Goal: Communication & Community: Participate in discussion

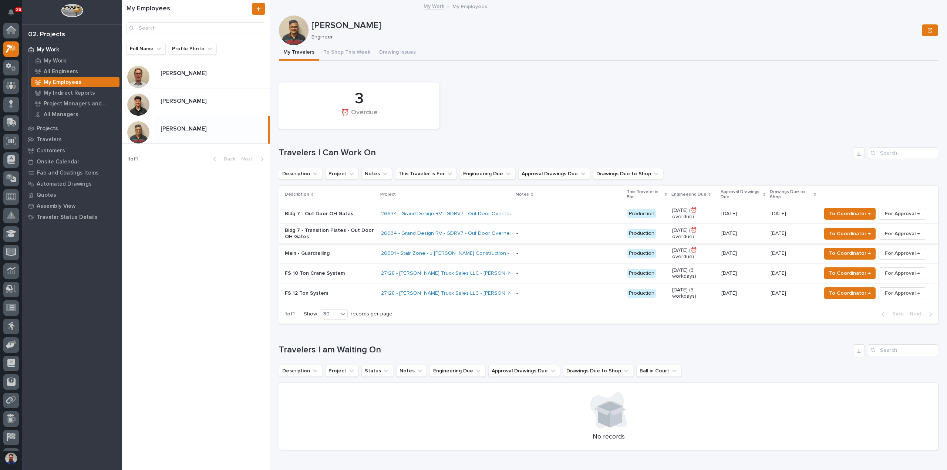
scroll to position [19, 0]
click at [760, 277] on div "[DATE]" at bounding box center [743, 274] width 43 height 12
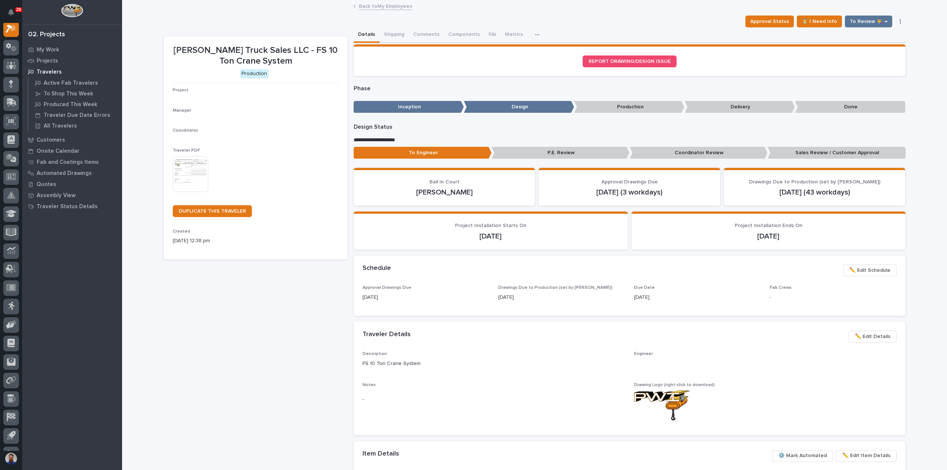
scroll to position [19, 0]
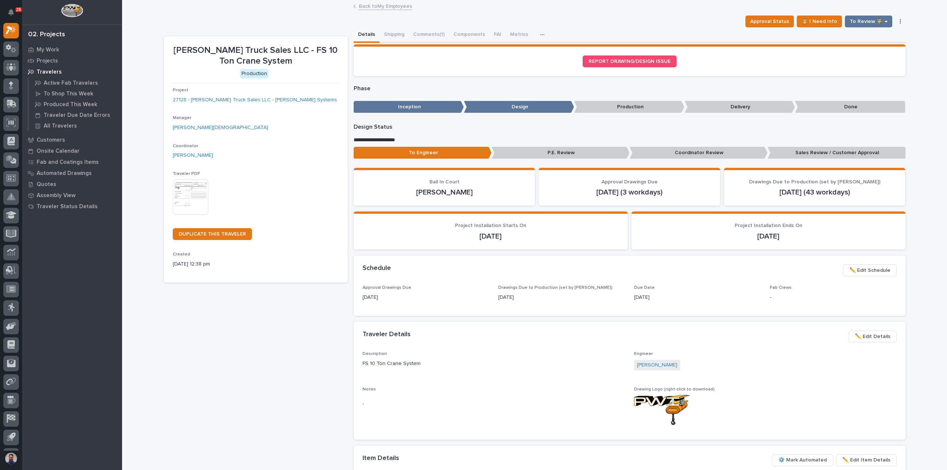
click at [875, 340] on span "✏️ Edit Details" at bounding box center [873, 336] width 36 height 9
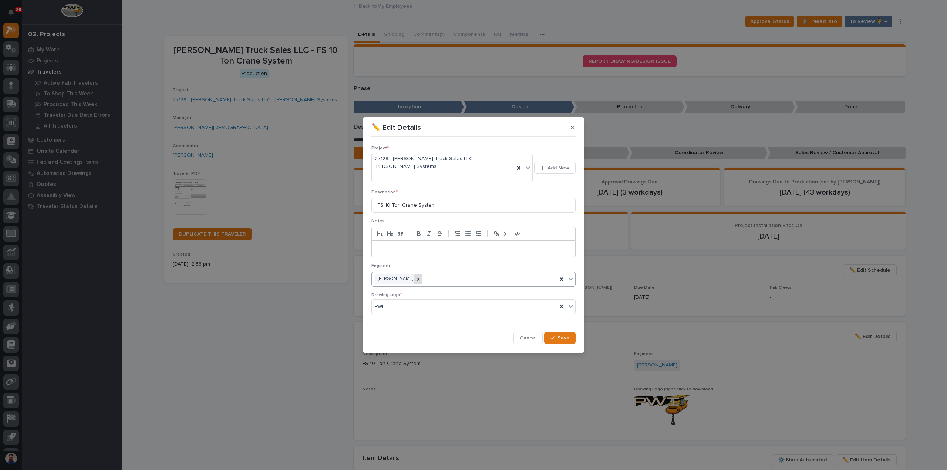
click at [416, 277] on icon at bounding box center [418, 279] width 5 height 5
click at [419, 273] on div "[PERSON_NAME]" at bounding box center [464, 279] width 185 height 13
type input "****"
click at [553, 336] on icon "button" at bounding box center [552, 338] width 4 height 5
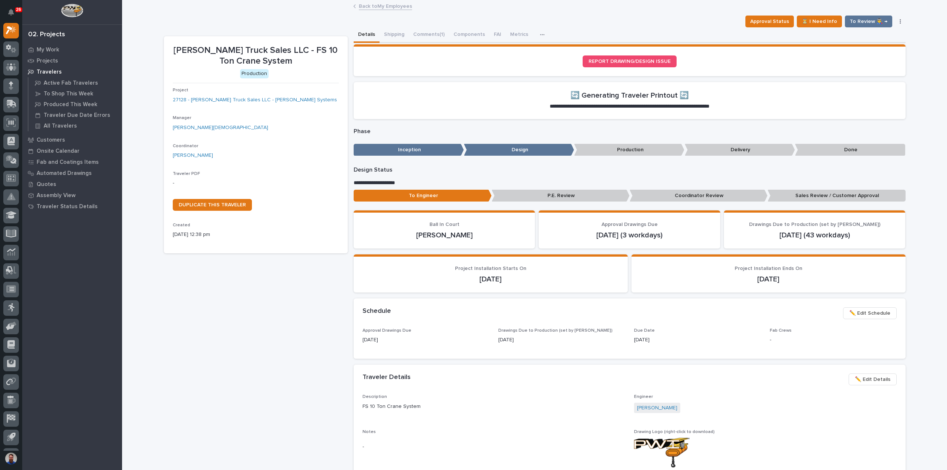
click at [383, 7] on link "Back to My Employees" at bounding box center [385, 5] width 53 height 9
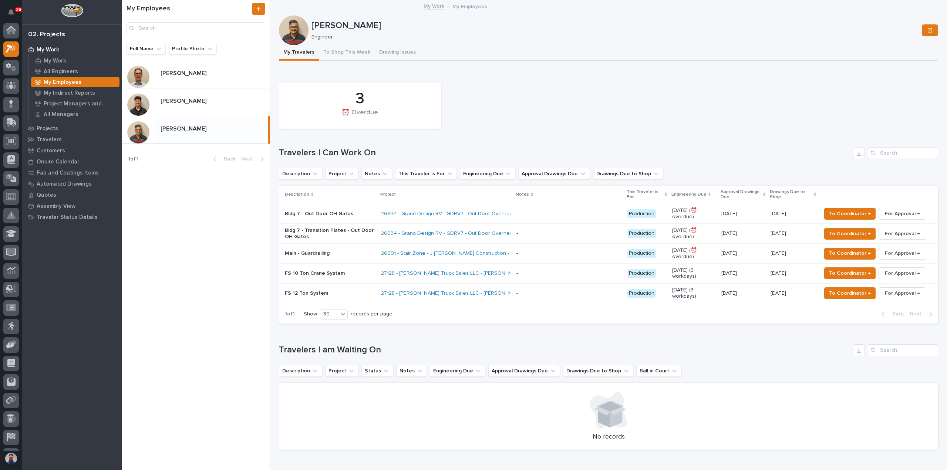
scroll to position [20, 0]
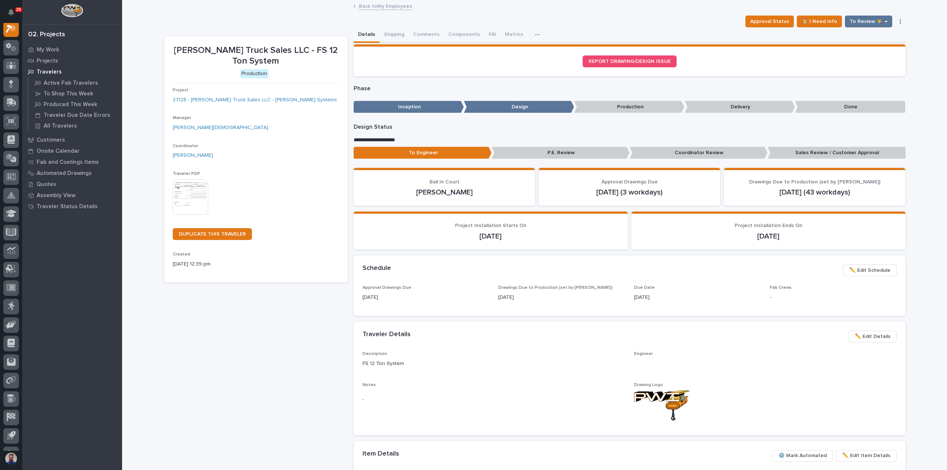
scroll to position [19, 0]
click at [881, 338] on span "✏️ Edit Details" at bounding box center [873, 336] width 36 height 9
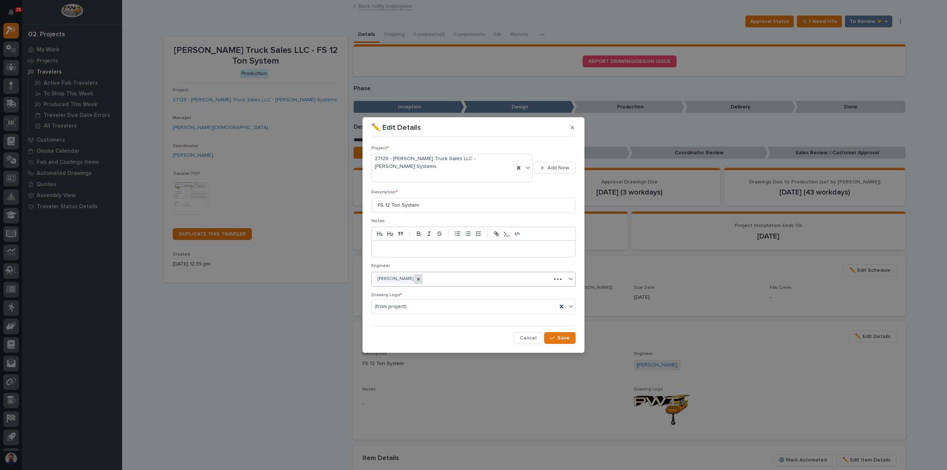
click at [416, 277] on icon at bounding box center [418, 279] width 5 height 5
type input "****"
click at [417, 285] on div "[PERSON_NAME]" at bounding box center [474, 286] width 204 height 13
click at [572, 332] on button "Save" at bounding box center [559, 338] width 31 height 12
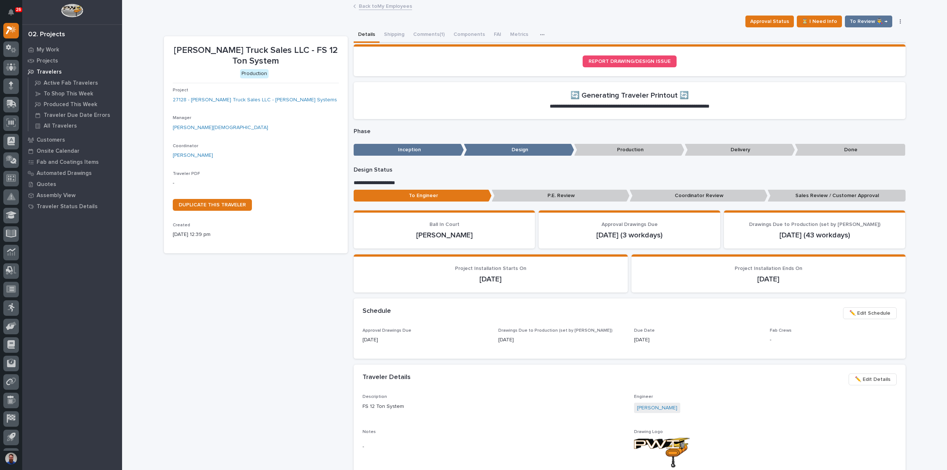
click at [376, 6] on link "Back to My Employees" at bounding box center [385, 5] width 53 height 9
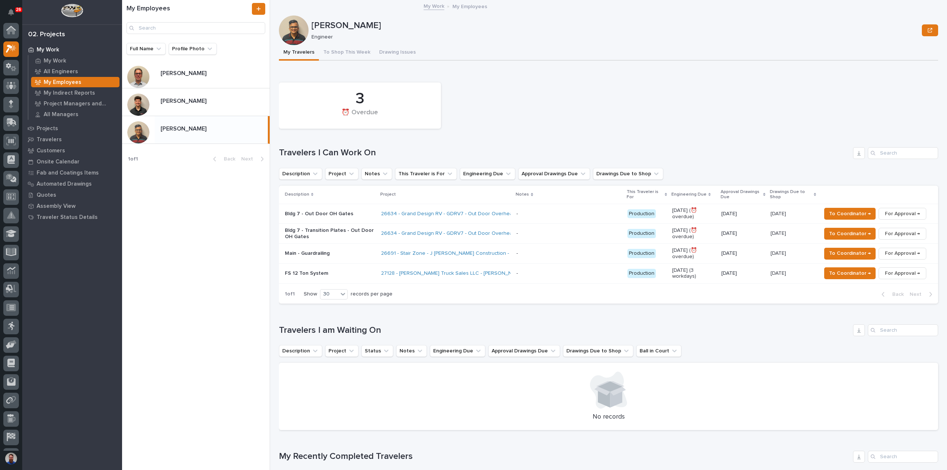
scroll to position [20, 0]
click at [212, 265] on div "My Employees Full Name Profile Photo Jamey Jodway Jamey Jodway Nate Rulli Nate …" at bounding box center [196, 235] width 148 height 470
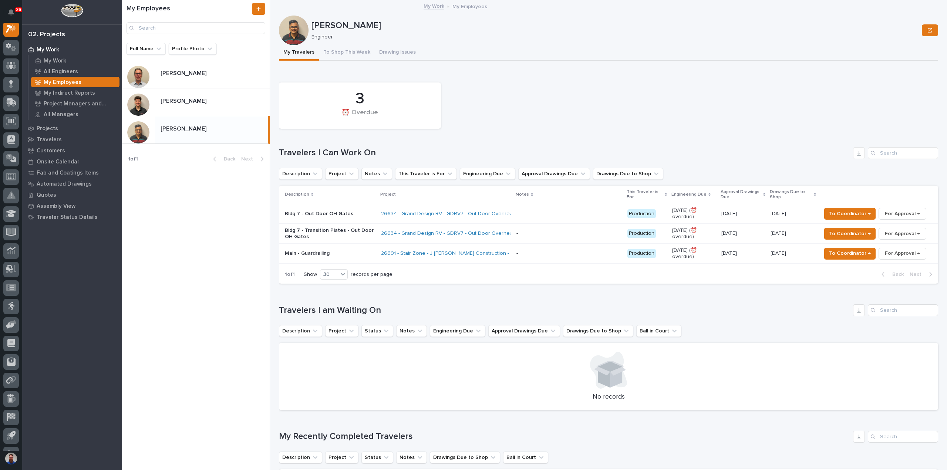
click at [232, 280] on div "My Employees Full Name Profile Photo Jamey Jodway Jamey Jodway Nate Rulli Nate …" at bounding box center [196, 235] width 148 height 470
click at [214, 275] on div "My Employees Full Name Profile Photo Jamey Jodway Jamey Jodway Nate Rulli Nate …" at bounding box center [196, 235] width 148 height 470
click at [224, 103] on p at bounding box center [214, 101] width 106 height 7
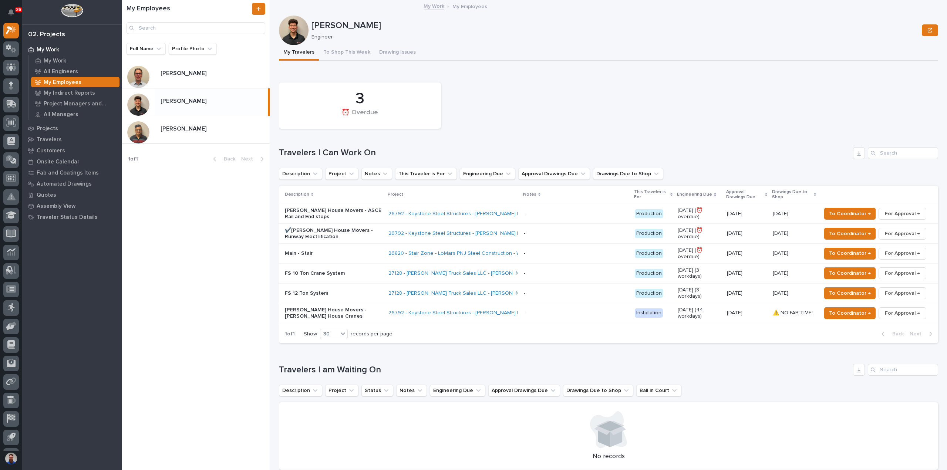
click at [343, 276] on p "FS 10 Ton Crane System" at bounding box center [334, 274] width 98 height 6
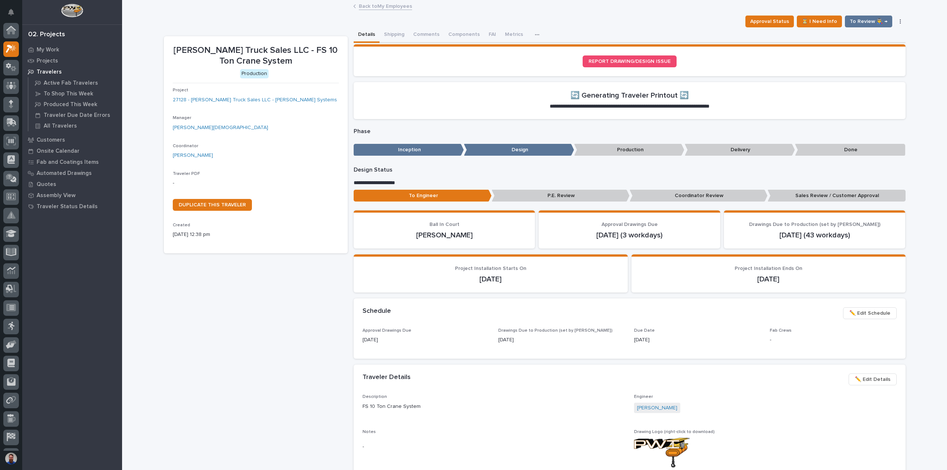
scroll to position [19, 0]
click at [429, 36] on button "Comments (1)" at bounding box center [429, 35] width 40 height 16
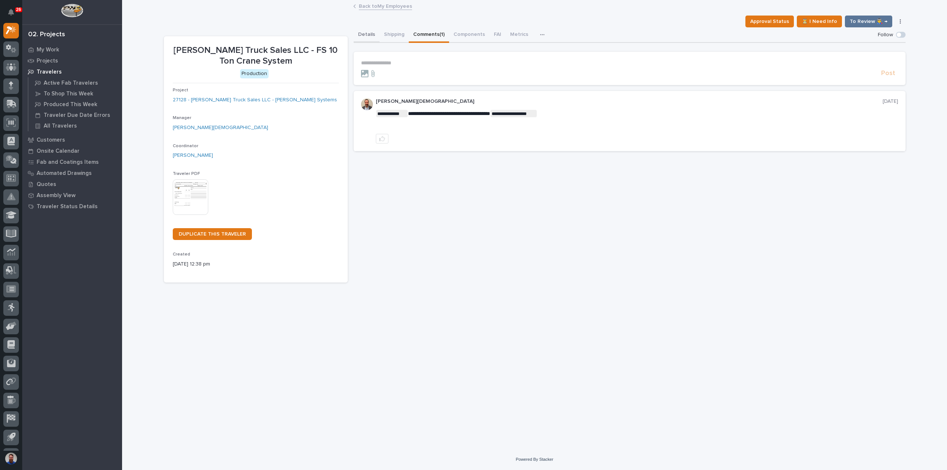
click at [373, 36] on button "Details" at bounding box center [367, 35] width 26 height 16
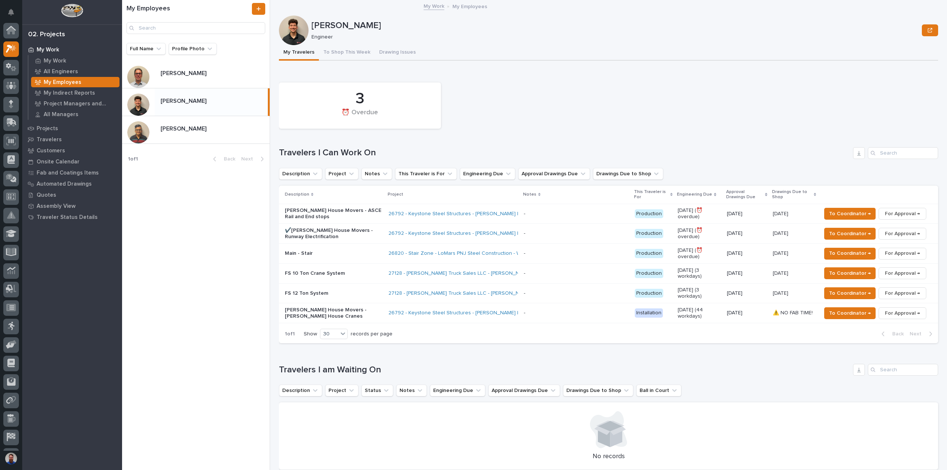
scroll to position [20, 0]
click at [345, 295] on p "FS 12 Ton System" at bounding box center [334, 294] width 98 height 6
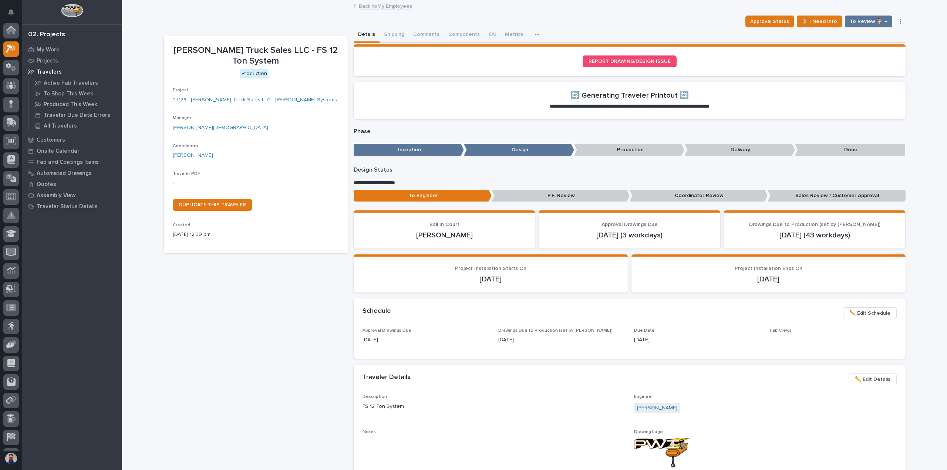
scroll to position [19, 0]
click at [434, 37] on button "Comments (1)" at bounding box center [429, 35] width 40 height 16
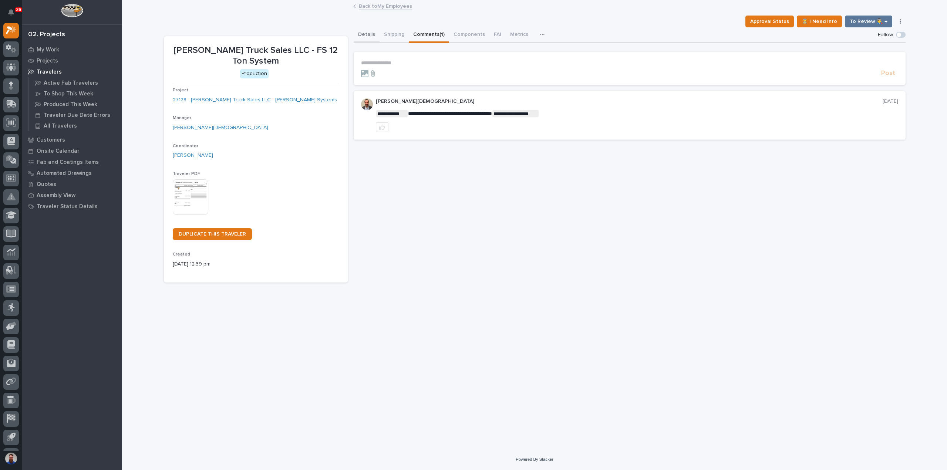
click at [369, 34] on button "Details" at bounding box center [367, 35] width 26 height 16
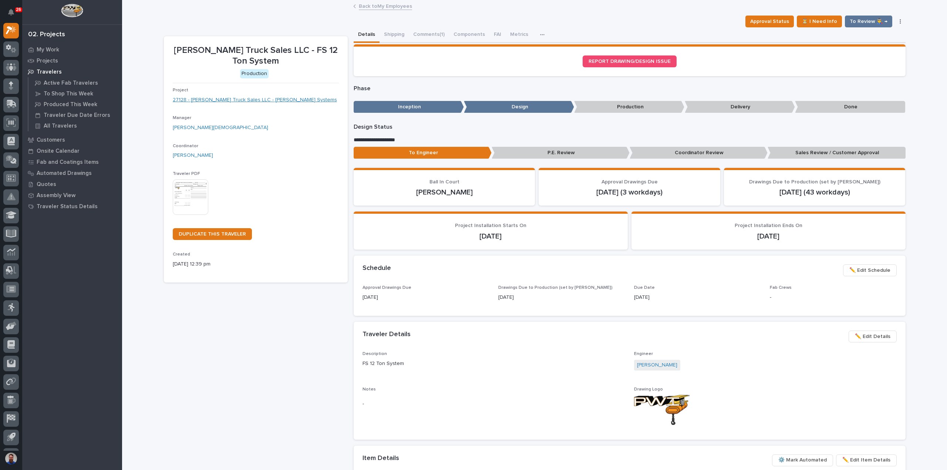
click at [282, 96] on link "27128 - Ruble Truck Sales LLC - FS Crane Systems" at bounding box center [255, 100] width 164 height 8
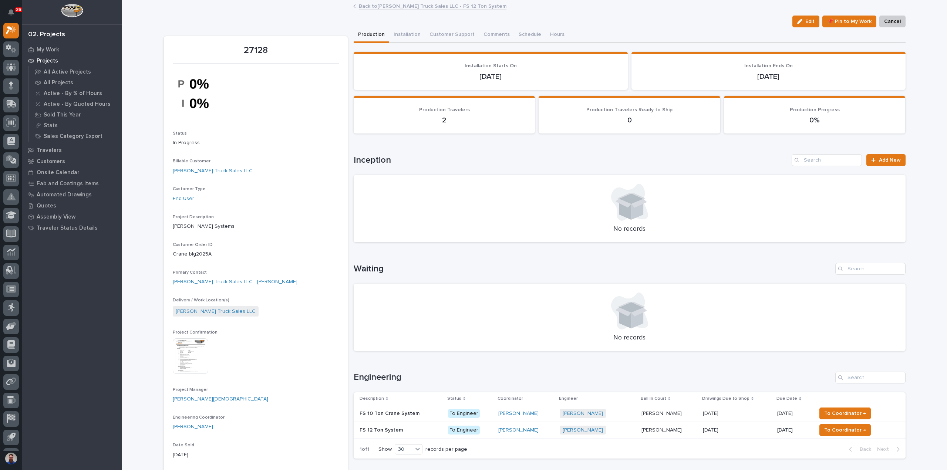
scroll to position [148, 0]
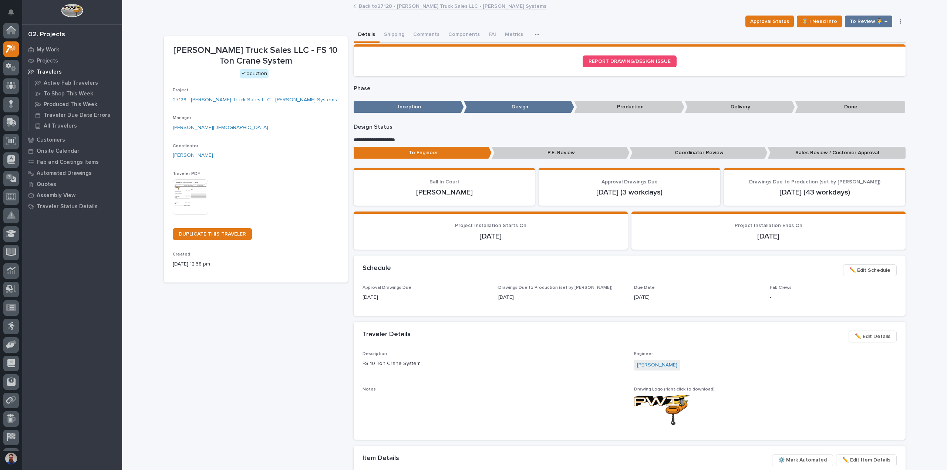
scroll to position [19, 0]
click at [414, 31] on button "Comments (1)" at bounding box center [429, 35] width 40 height 16
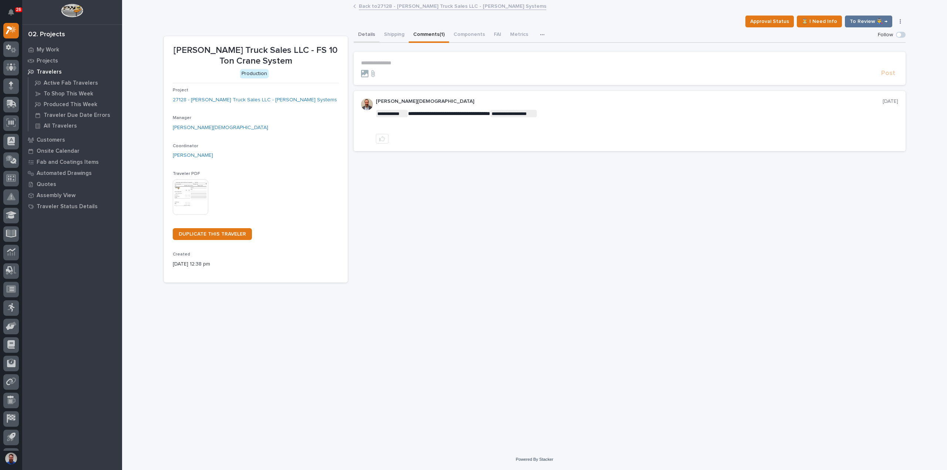
click at [373, 35] on button "Details" at bounding box center [367, 35] width 26 height 16
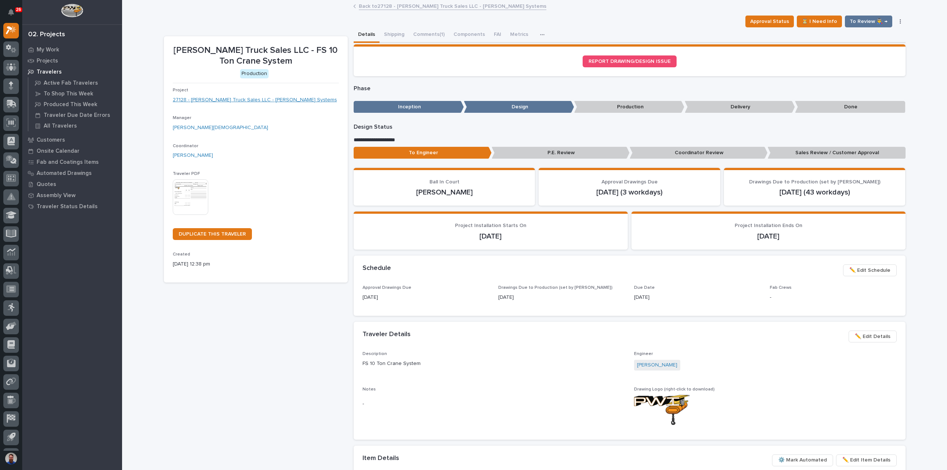
click at [266, 101] on link "27128 - Ruble Truck Sales LLC - FS Crane Systems" at bounding box center [255, 100] width 164 height 8
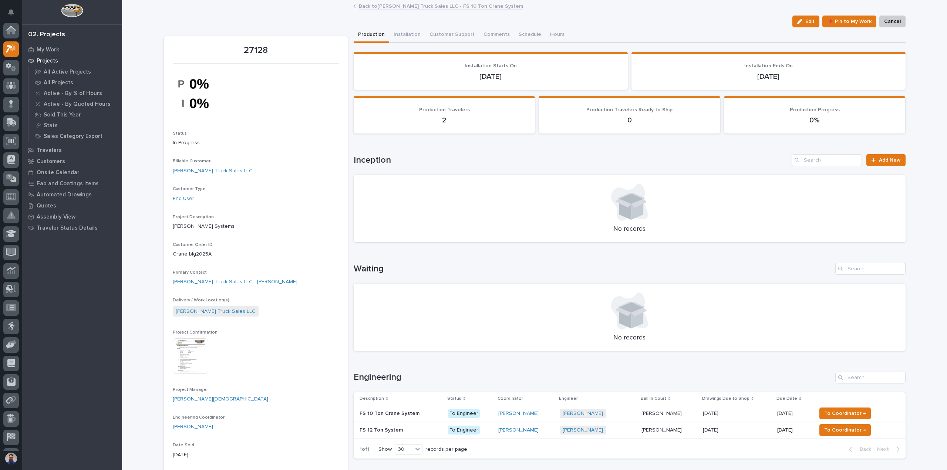
scroll to position [19, 0]
click at [423, 431] on p at bounding box center [401, 430] width 83 height 6
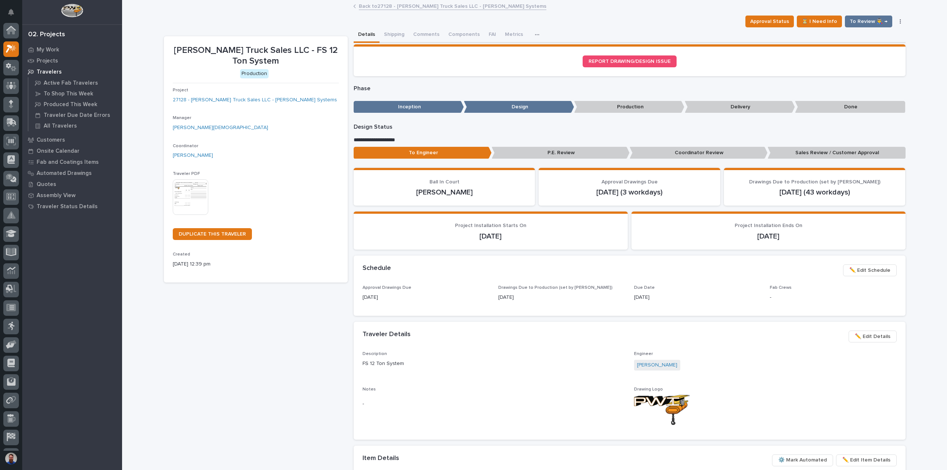
scroll to position [19, 0]
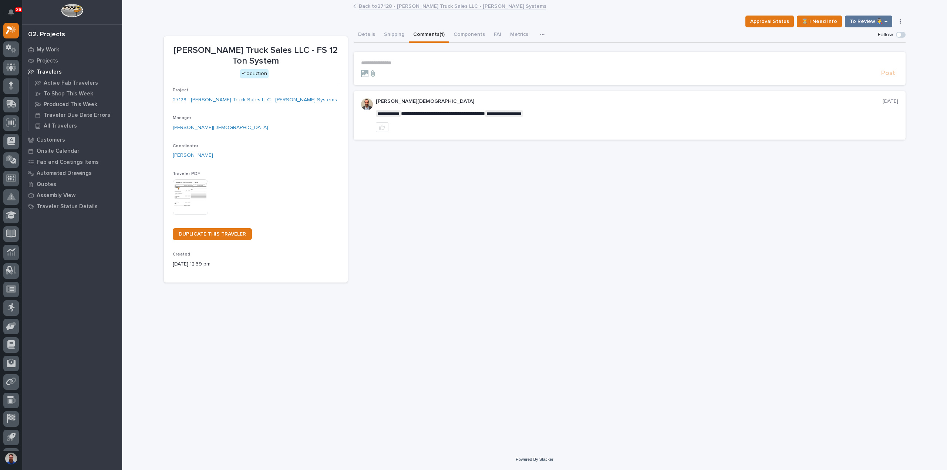
click at [430, 34] on button "Comments (1)" at bounding box center [429, 35] width 40 height 16
click at [363, 33] on button "Details" at bounding box center [367, 35] width 26 height 16
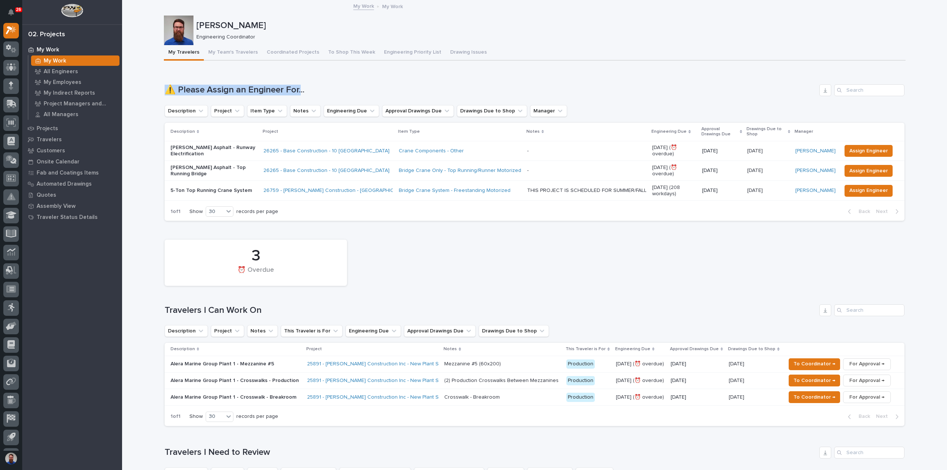
drag, startPoint x: 161, startPoint y: 87, endPoint x: 300, endPoint y: 80, distance: 139.4
click at [304, 79] on div "Loading... Saving… ⚠️ Please Assign an Engineer For... Description Project Item…" at bounding box center [535, 148] width 740 height 157
drag, startPoint x: 310, startPoint y: 87, endPoint x: 161, endPoint y: 90, distance: 149.5
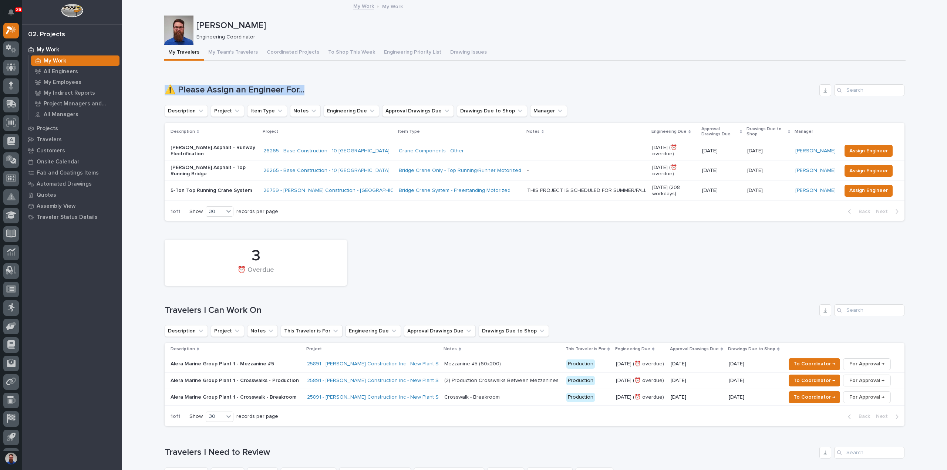
drag, startPoint x: 220, startPoint y: 94, endPoint x: 316, endPoint y: 93, distance: 96.2
click at [316, 91] on h1 "⚠️ Please Assign an Engineer For..." at bounding box center [491, 90] width 652 height 11
drag, startPoint x: 332, startPoint y: 85, endPoint x: 145, endPoint y: 91, distance: 187.0
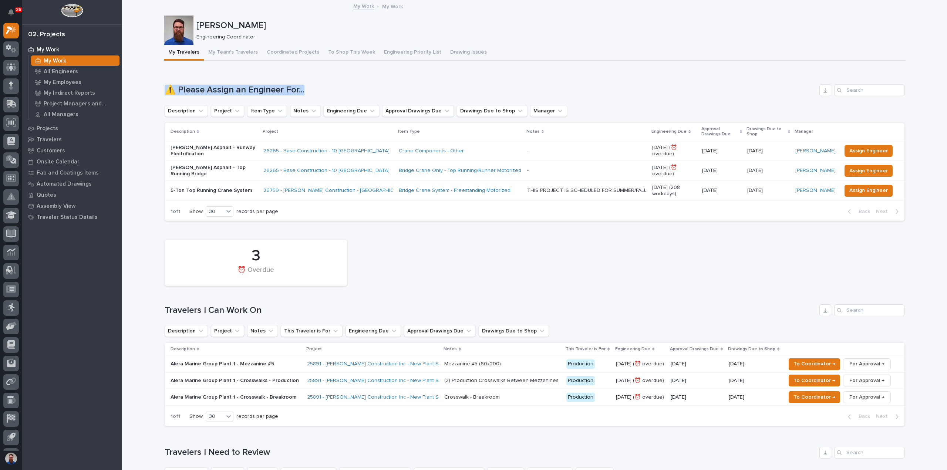
drag, startPoint x: 169, startPoint y: 20, endPoint x: 431, endPoint y: 71, distance: 266.9
drag, startPoint x: 315, startPoint y: 45, endPoint x: 164, endPoint y: 12, distance: 154.5
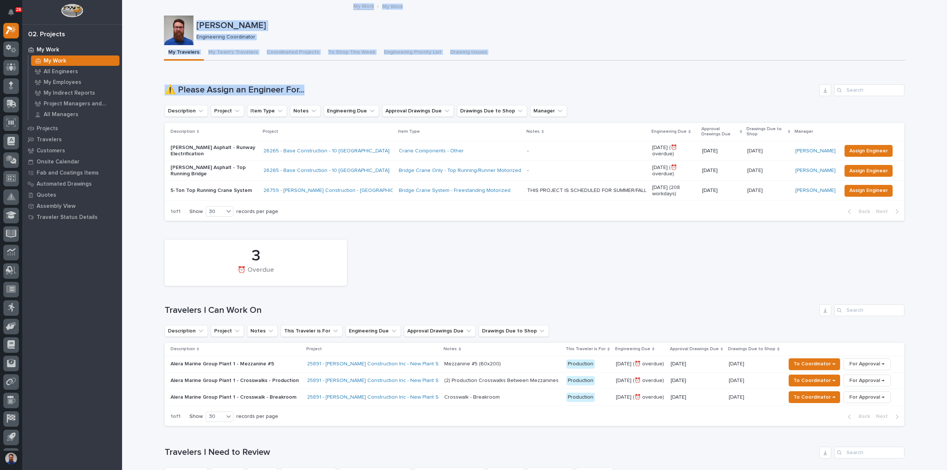
drag, startPoint x: 311, startPoint y: 88, endPoint x: 144, endPoint y: 7, distance: 186.0
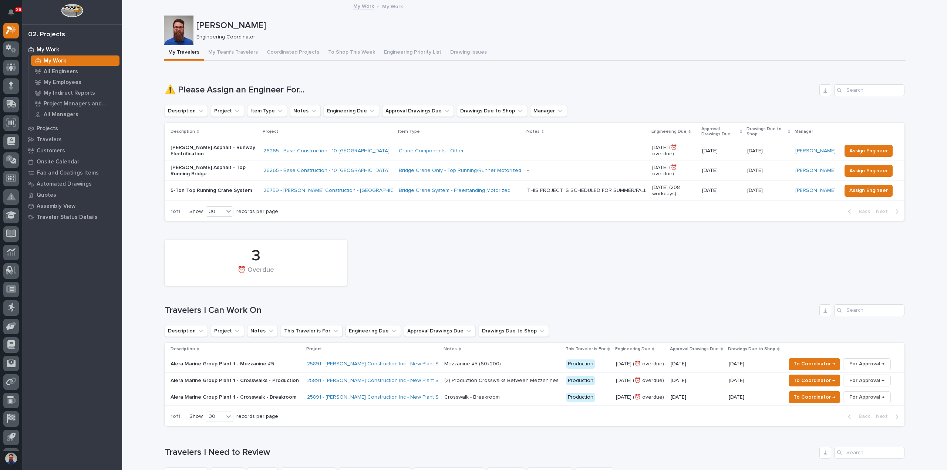
click at [376, 289] on div "3 ⏰ Overdue Travelers I Can Work On Description Project Notes This Traveler is …" at bounding box center [535, 331] width 740 height 190
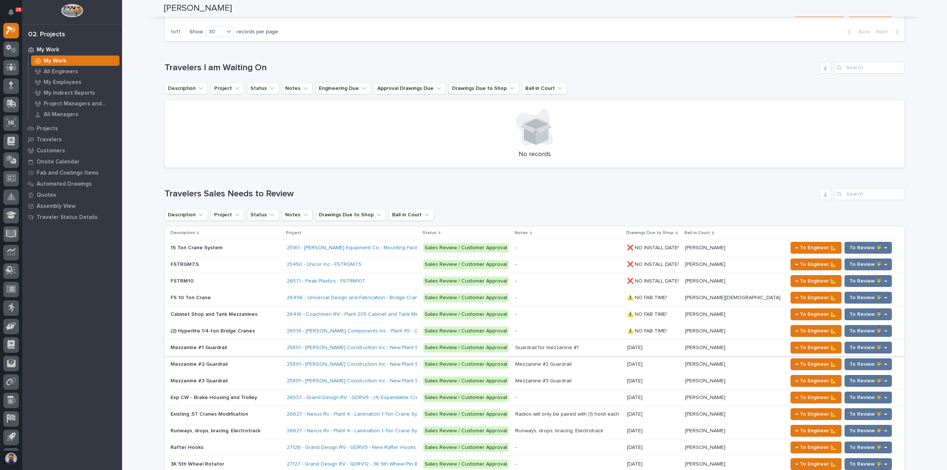
scroll to position [592, 0]
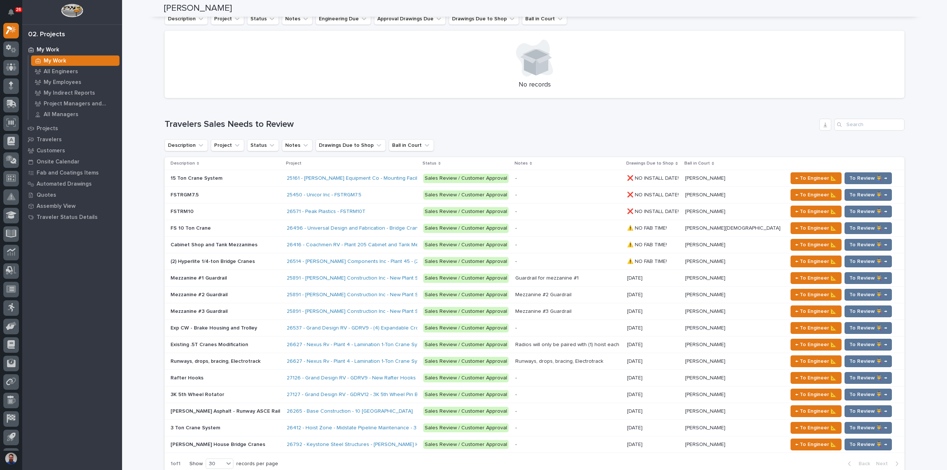
click at [148, 293] on div "Loading... Saving… Loading... Saving… [PERSON_NAME] [PERSON_NAME] Engineering C…" at bounding box center [534, 200] width 825 height 1582
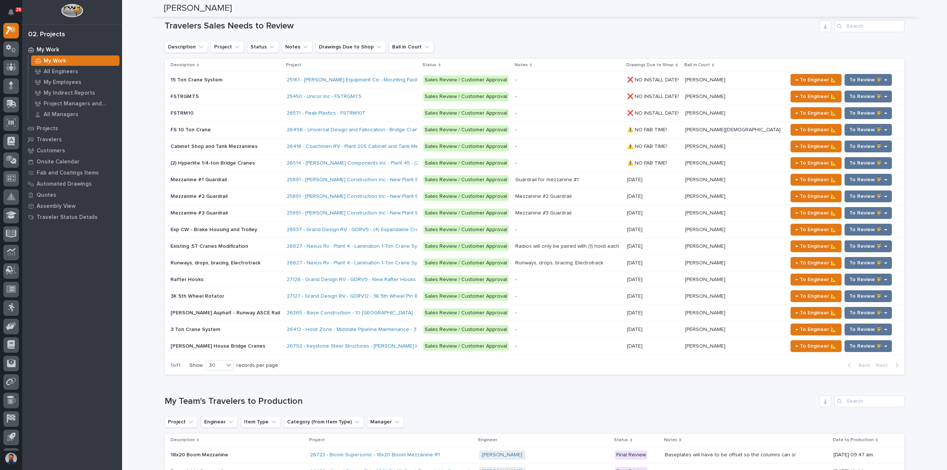
scroll to position [691, 0]
click at [249, 279] on div "Rafter Hooks Rafter Hooks" at bounding box center [226, 280] width 110 height 12
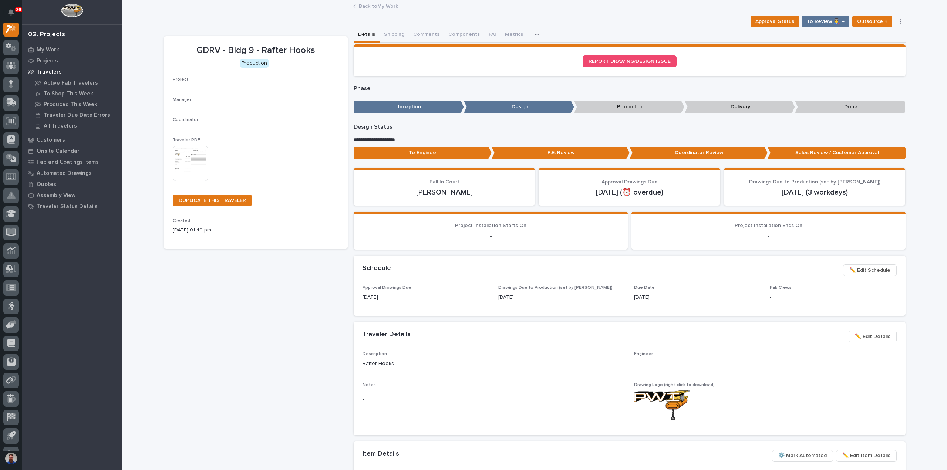
scroll to position [19, 0]
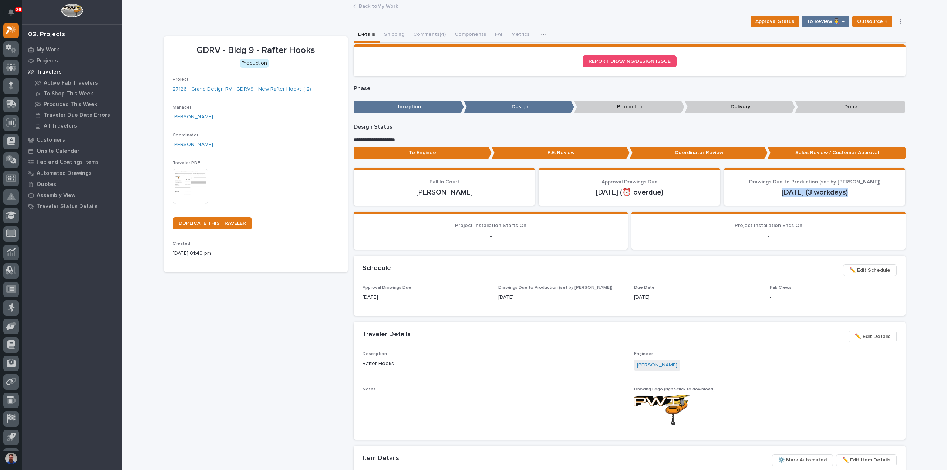
drag, startPoint x: 851, startPoint y: 190, endPoint x: 773, endPoint y: 188, distance: 77.7
click at [773, 188] on p "[DATE] (3 workdays)" at bounding box center [815, 192] width 164 height 9
click at [416, 33] on button "Comments (4)" at bounding box center [429, 35] width 41 height 16
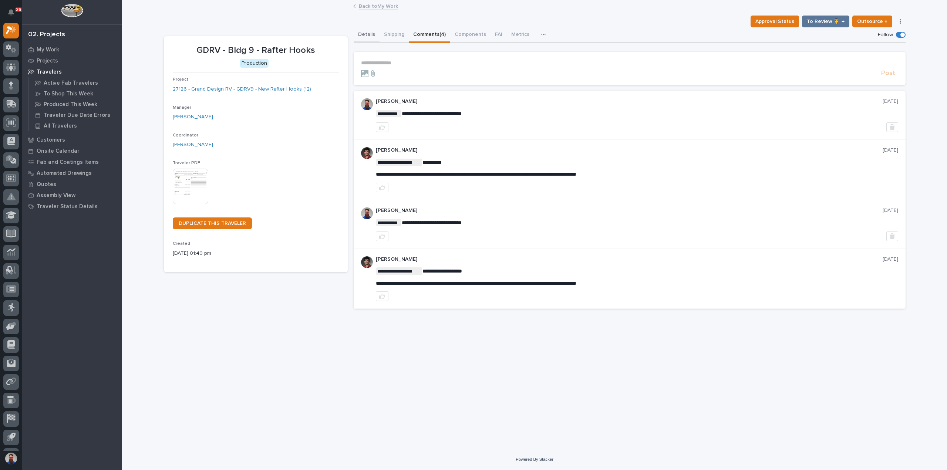
click at [368, 34] on button "Details" at bounding box center [367, 35] width 26 height 16
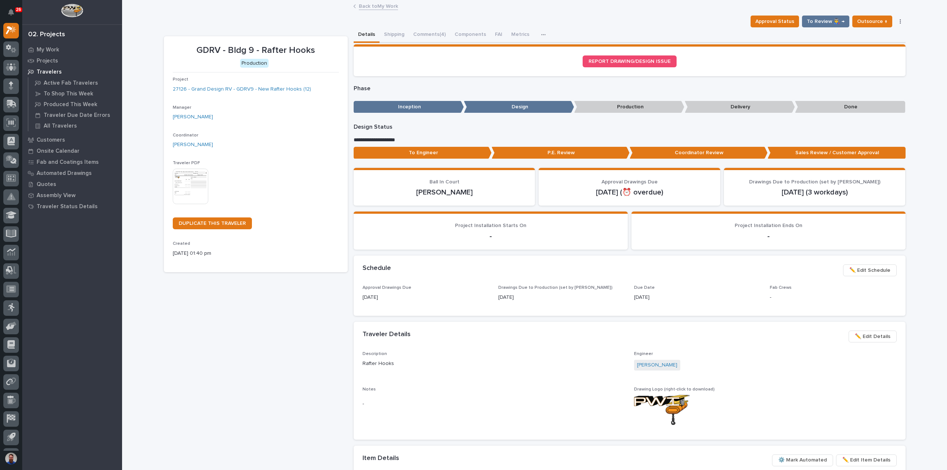
click at [290, 84] on div "Project 27126 - Grand Design RV - GDRV9 - New Rafter Hooks (12)" at bounding box center [256, 88] width 166 height 22
click at [289, 87] on link "27126 - Grand Design RV - GDRV9 - New Rafter Hooks (12)" at bounding box center [242, 89] width 138 height 8
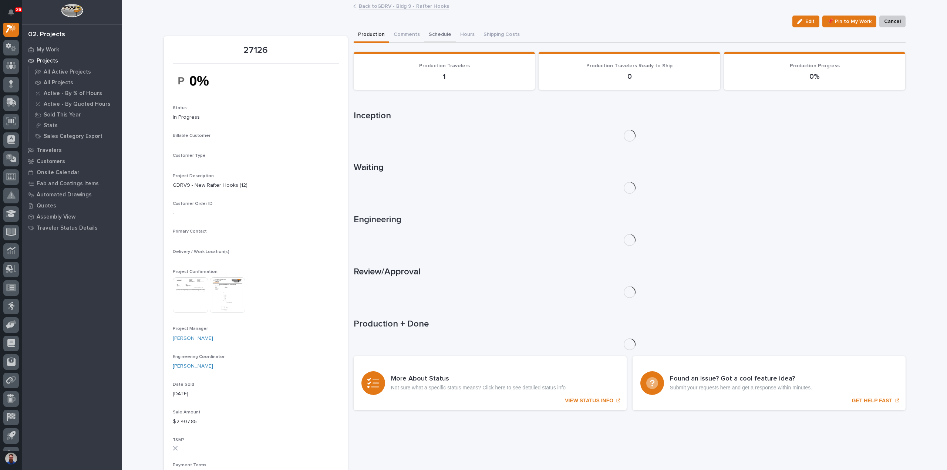
scroll to position [19, 0]
click at [412, 34] on button "Comments (1)" at bounding box center [409, 35] width 40 height 16
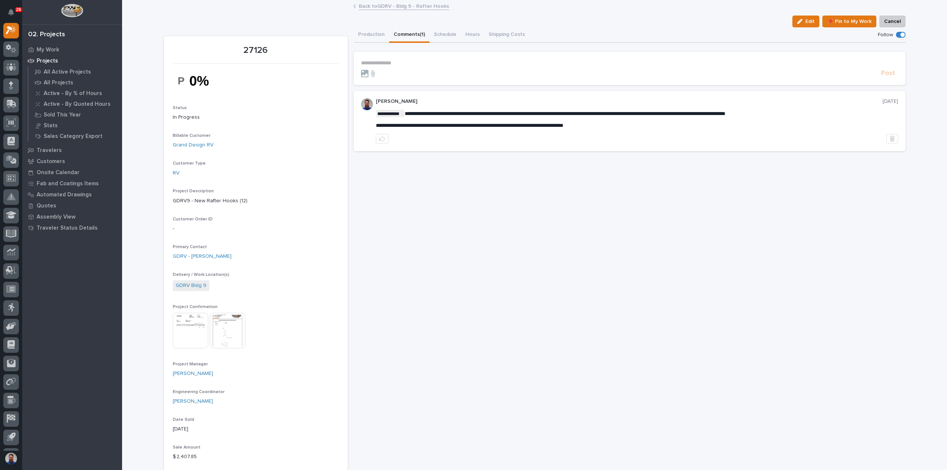
click at [412, 62] on p "**********" at bounding box center [629, 63] width 537 height 6
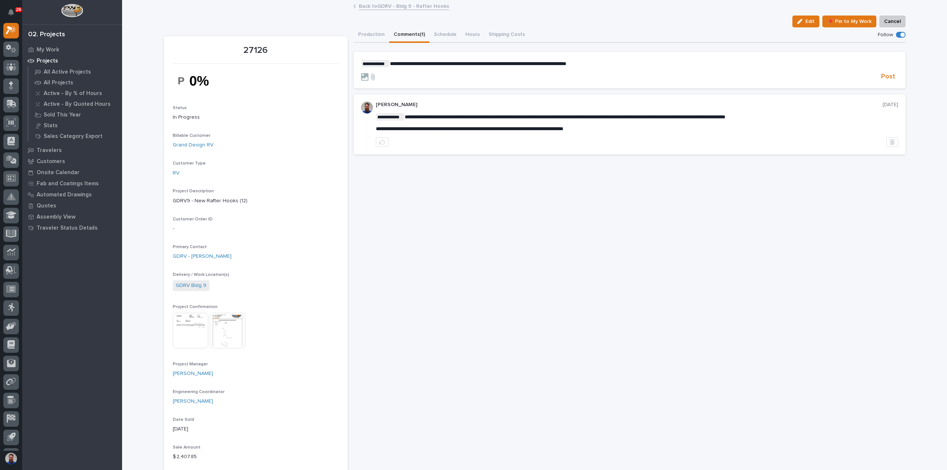
click at [663, 68] on form "**********" at bounding box center [629, 70] width 537 height 21
drag, startPoint x: 475, startPoint y: 66, endPoint x: 547, endPoint y: 64, distance: 71.8
click at [546, 64] on form "**********" at bounding box center [629, 70] width 537 height 21
click at [547, 64] on span "**********" at bounding box center [478, 63] width 177 height 5
click at [711, 66] on p "**********" at bounding box center [629, 63] width 537 height 7
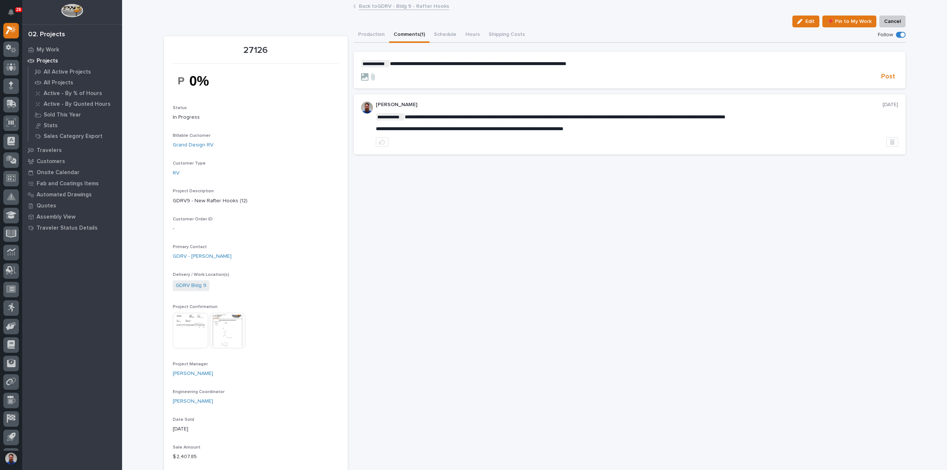
click at [891, 71] on form "**********" at bounding box center [629, 70] width 537 height 21
click at [890, 74] on span "Post" at bounding box center [889, 77] width 14 height 9
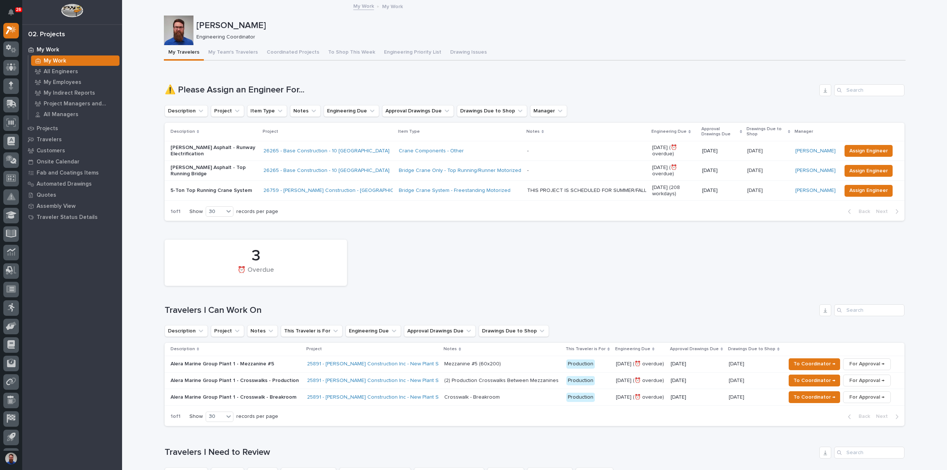
click at [383, 265] on div "3 ⏰ Overdue" at bounding box center [535, 263] width 748 height 54
click at [237, 52] on button "My Team's Travelers" at bounding box center [233, 53] width 58 height 16
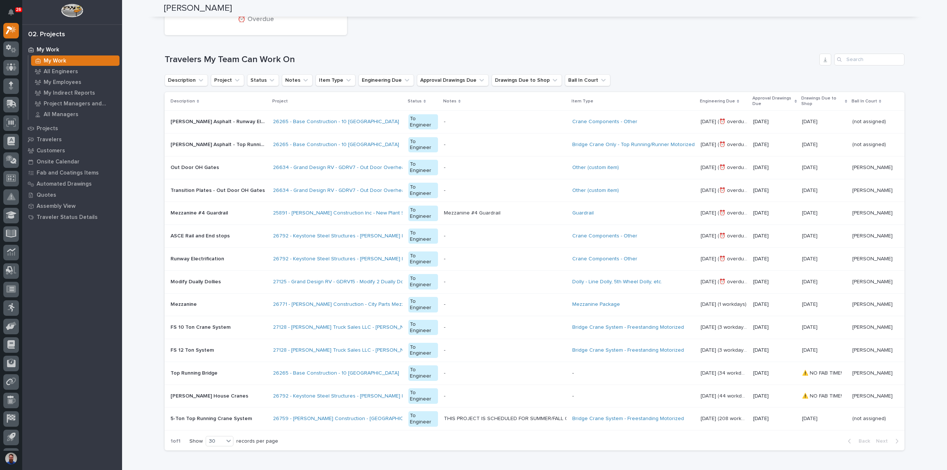
scroll to position [296, 0]
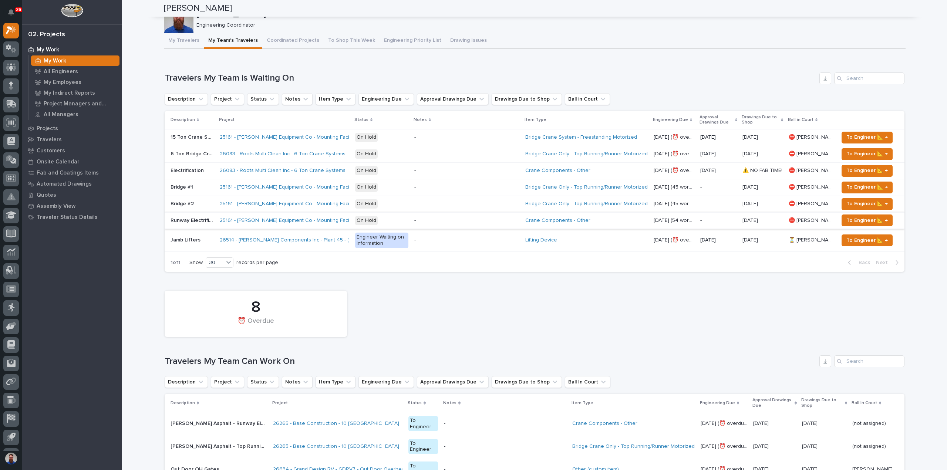
scroll to position [0, 0]
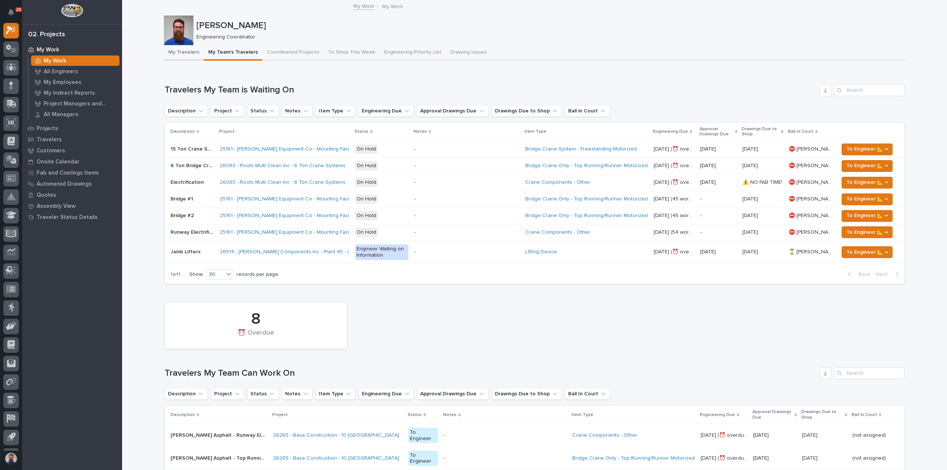
click at [175, 51] on button "My Travelers" at bounding box center [184, 53] width 40 height 16
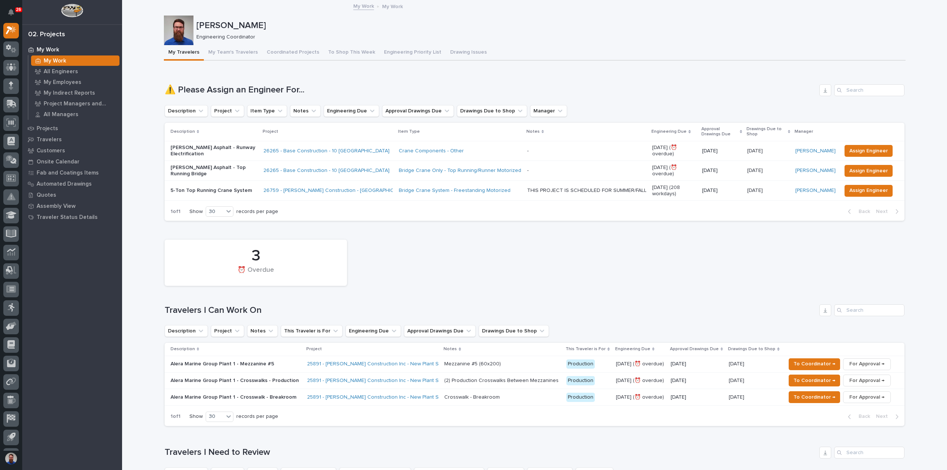
drag, startPoint x: 217, startPoint y: 87, endPoint x: 310, endPoint y: 87, distance: 93.6
click at [305, 87] on h1 "⚠️ Please Assign an Engineer For..." at bounding box center [491, 90] width 652 height 11
click at [315, 87] on h1 "⚠️ Please Assign an Engineer For..." at bounding box center [491, 90] width 652 height 11
drag, startPoint x: 174, startPoint y: 88, endPoint x: 158, endPoint y: 88, distance: 15.9
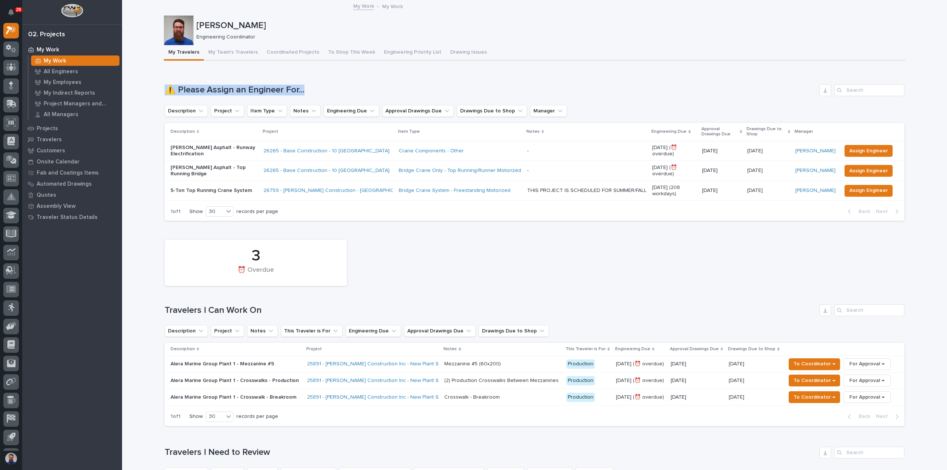
click at [165, 90] on h1 "⚠️ Please Assign an Engineer For..." at bounding box center [491, 90] width 652 height 11
drag, startPoint x: 163, startPoint y: 90, endPoint x: 315, endPoint y: 89, distance: 151.7
click at [315, 89] on h1 "⚠️ Please Assign an Engineer For..." at bounding box center [491, 90] width 652 height 11
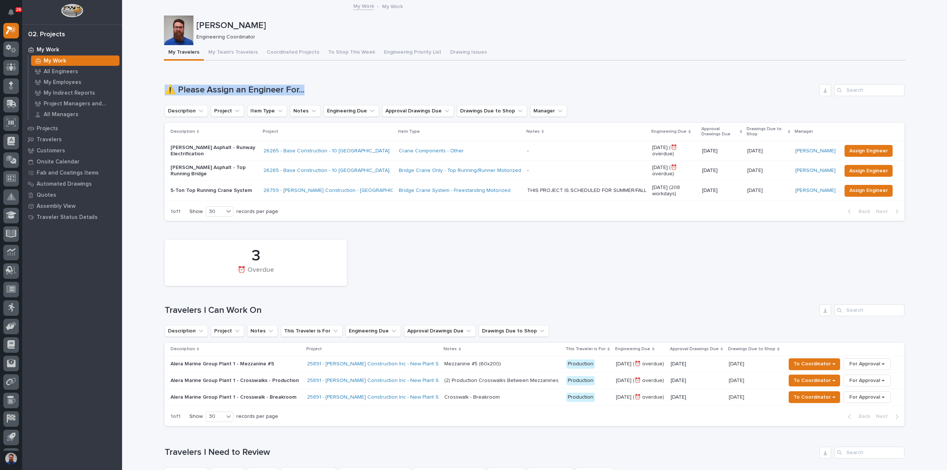
click at [315, 89] on h1 "⚠️ Please Assign an Engineer For..." at bounding box center [491, 90] width 652 height 11
drag, startPoint x: 320, startPoint y: 89, endPoint x: 162, endPoint y: 87, distance: 158.4
click at [165, 87] on h1 "⚠️ Please Assign an Engineer For..." at bounding box center [491, 90] width 652 height 11
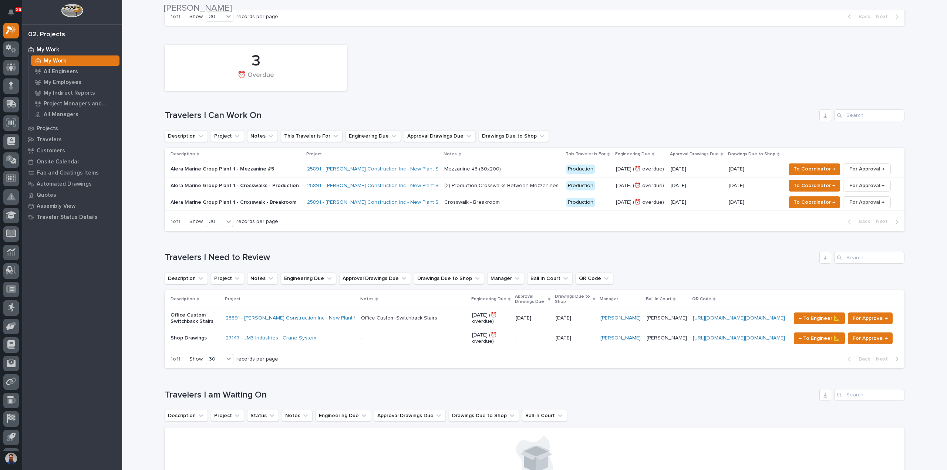
scroll to position [197, 0]
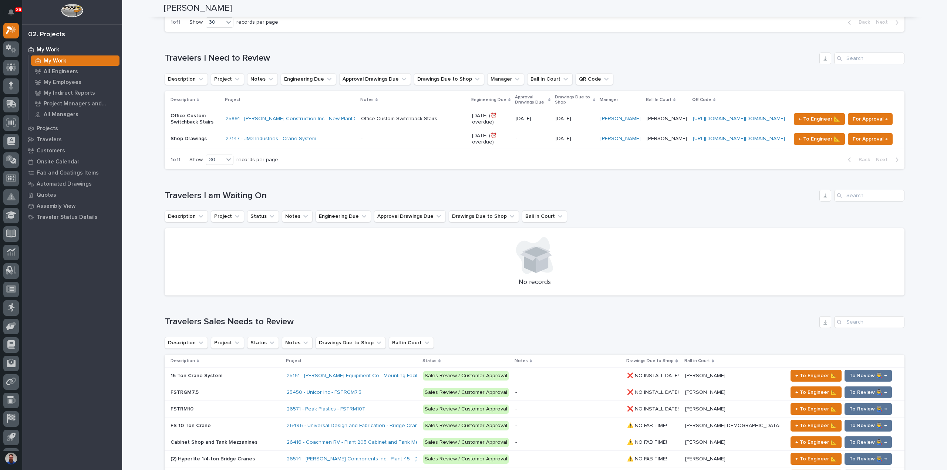
click at [138, 366] on div "Loading... Saving… Loading... Saving… Weston Hochstetler Weston Hochstetler Eng…" at bounding box center [534, 397] width 825 height 1582
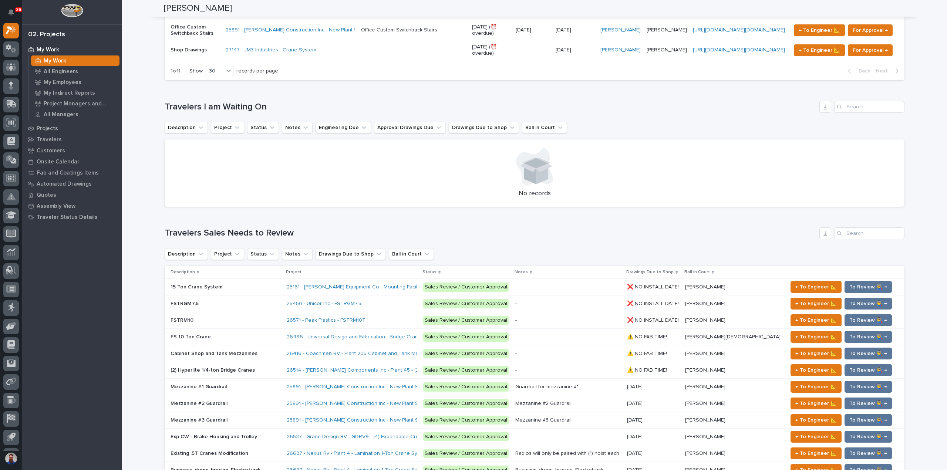
scroll to position [641, 0]
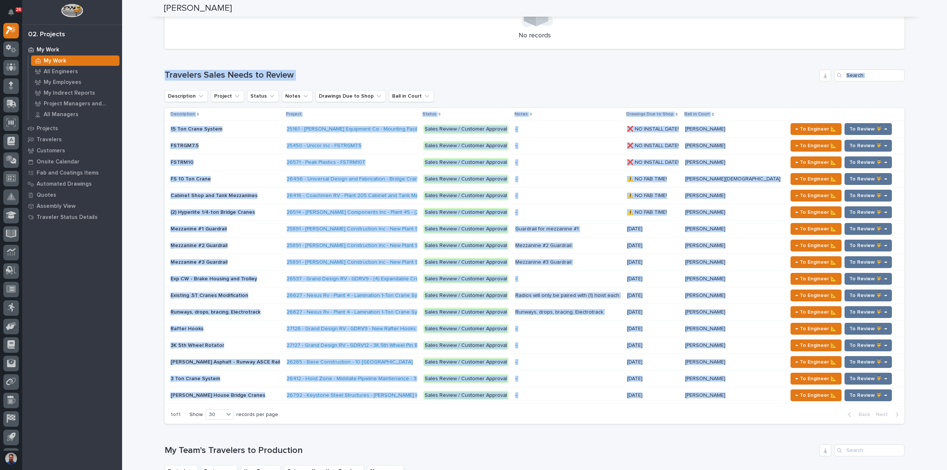
drag, startPoint x: 151, startPoint y: 76, endPoint x: 164, endPoint y: 432, distance: 356.3
click at [166, 432] on div "Loading... Saving… Loading... Saving… Weston Hochstetler Weston Hochstetler Eng…" at bounding box center [534, 150] width 825 height 1582
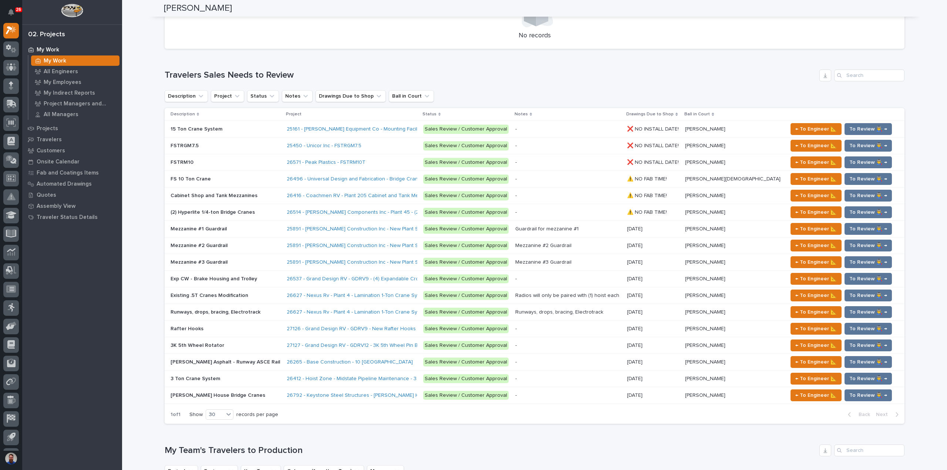
click at [156, 434] on div "Loading... Saving… Loading... Saving… Weston Hochstetler Weston Hochstetler Eng…" at bounding box center [534, 150] width 825 height 1582
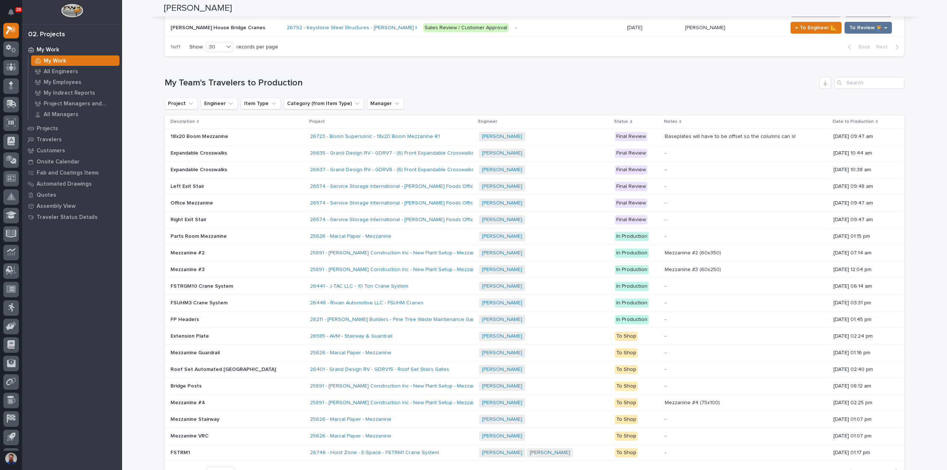
scroll to position [1134, 0]
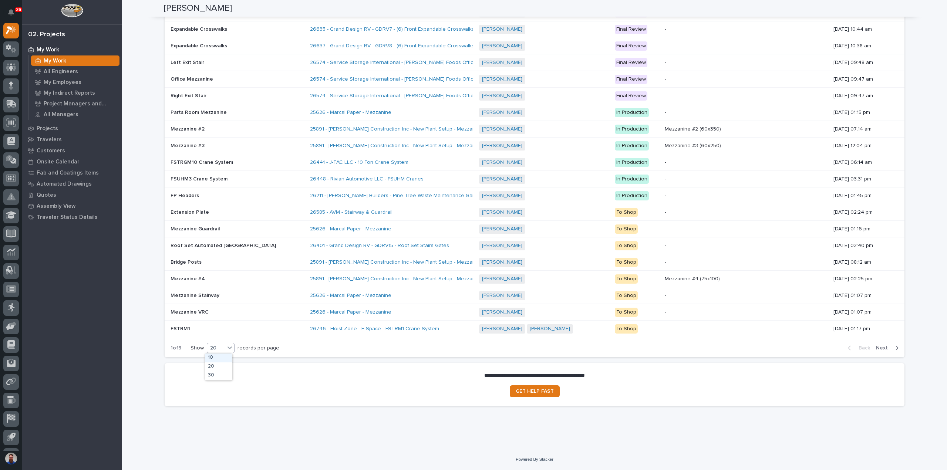
click at [216, 348] on div "20" at bounding box center [216, 349] width 18 height 8
click at [214, 374] on div "30" at bounding box center [218, 376] width 27 height 9
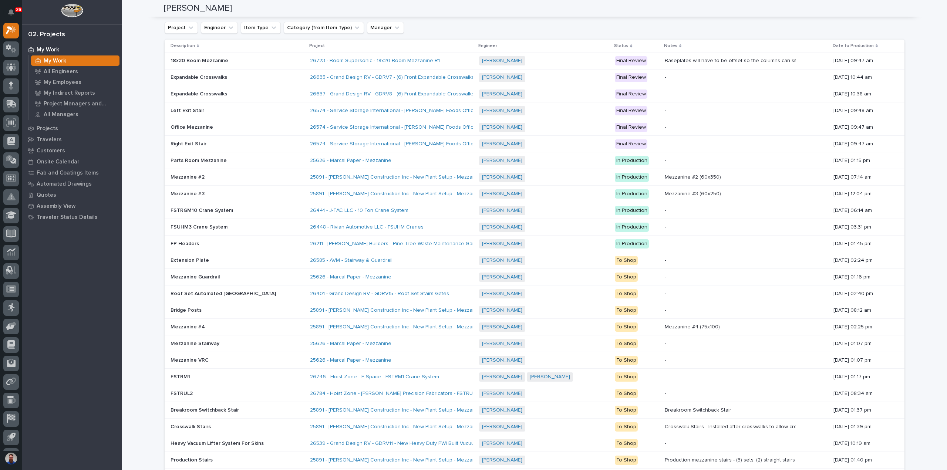
scroll to position [1035, 0]
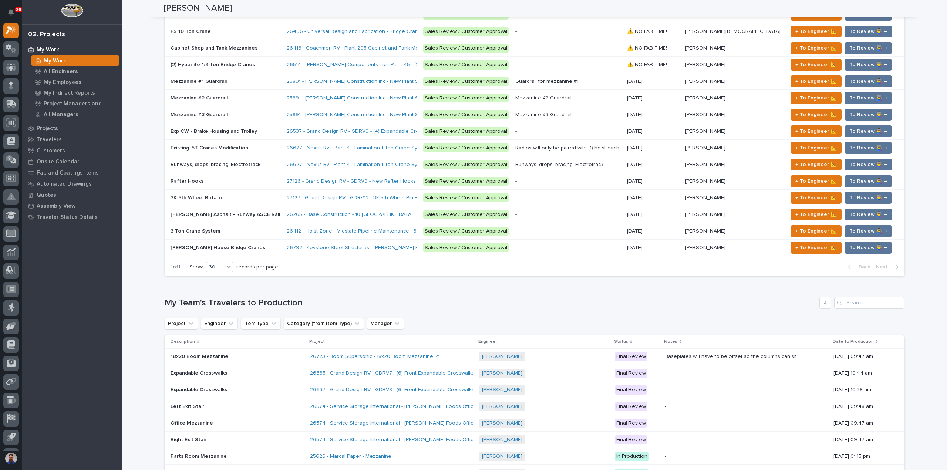
scroll to position [739, 0]
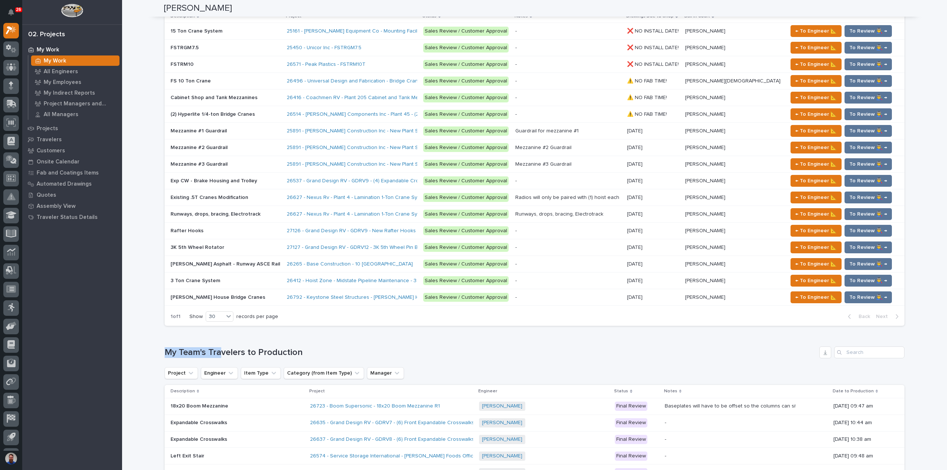
drag, startPoint x: 163, startPoint y: 355, endPoint x: 325, endPoint y: 354, distance: 162.5
click at [265, 352] on div "Loading... Saving… Loading... Saving… Weston Hochstetler Weston Hochstetler Eng…" at bounding box center [534, 126] width 749 height 1730
click at [334, 353] on h1 "My Team's Travelers to Production" at bounding box center [491, 353] width 652 height 11
drag, startPoint x: 252, startPoint y: 368, endPoint x: 153, endPoint y: 353, distance: 100.2
click at [153, 354] on div "Loading... Saving… Loading... Saving… Weston Hochstetler Weston Hochstetler Eng…" at bounding box center [534, 135] width 825 height 1748
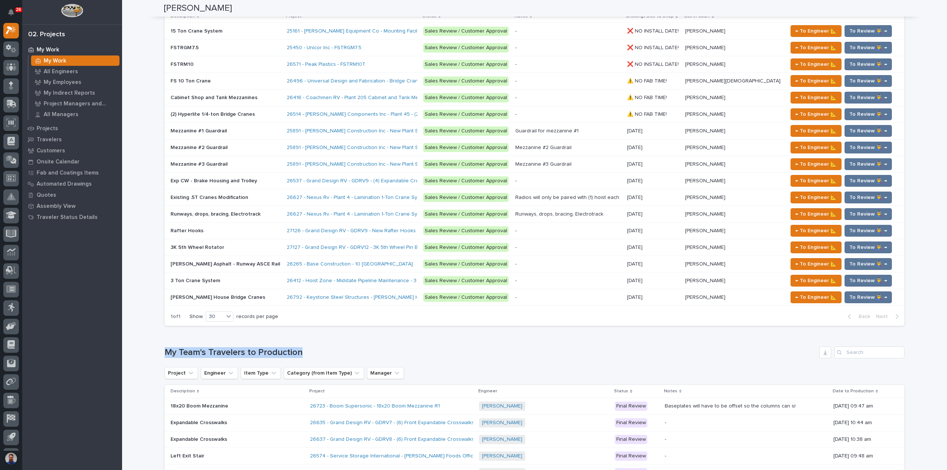
click at [153, 353] on div "Loading... Saving… Loading... Saving… Weston Hochstetler Weston Hochstetler Eng…" at bounding box center [534, 135] width 825 height 1748
drag, startPoint x: 147, startPoint y: 355, endPoint x: 317, endPoint y: 356, distance: 170.2
click at [317, 356] on div "Loading... Saving… Loading... Saving… Weston Hochstetler Weston Hochstetler Eng…" at bounding box center [534, 135] width 825 height 1748
click at [318, 356] on h1 "My Team's Travelers to Production" at bounding box center [491, 353] width 652 height 11
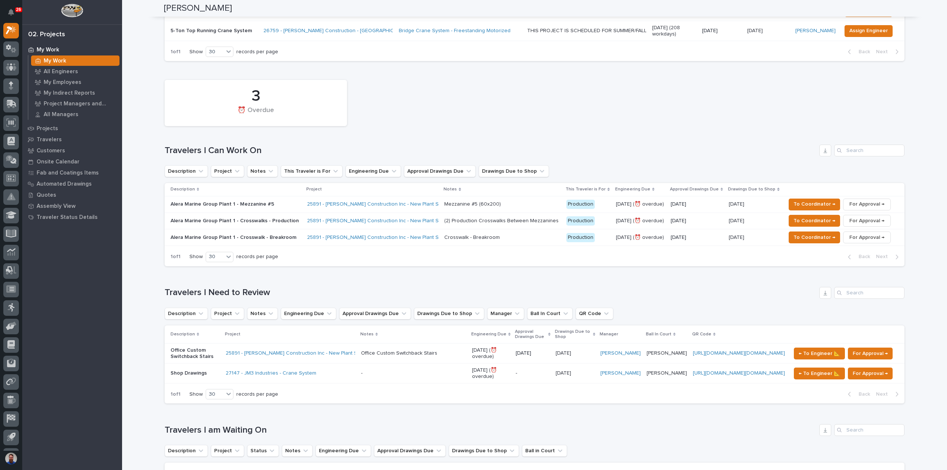
scroll to position [148, 0]
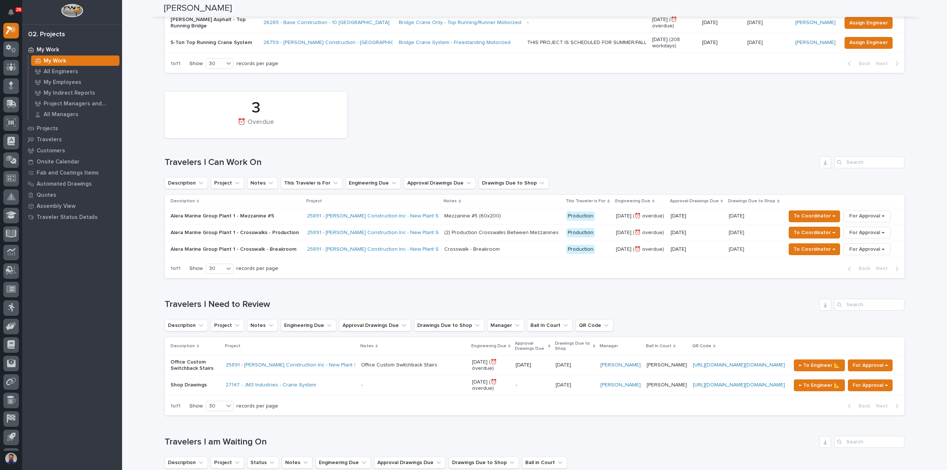
drag, startPoint x: 136, startPoint y: 317, endPoint x: 125, endPoint y: 262, distance: 56.2
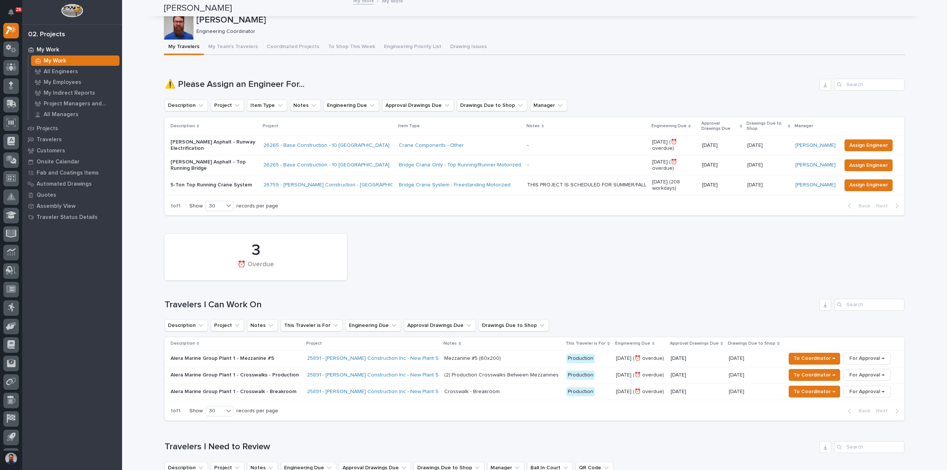
scroll to position [0, 0]
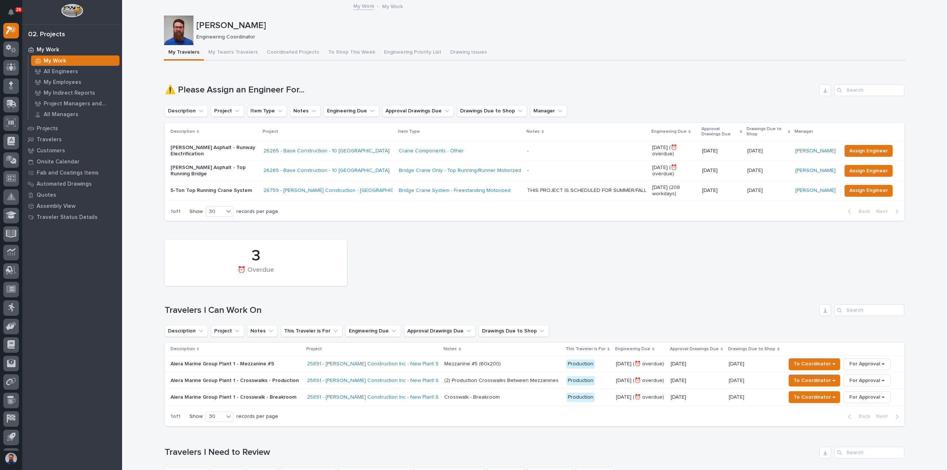
drag, startPoint x: 143, startPoint y: 297, endPoint x: 126, endPoint y: 319, distance: 27.9
drag, startPoint x: 126, startPoint y: 319, endPoint x: 122, endPoint y: 332, distance: 13.4
drag, startPoint x: 122, startPoint y: 332, endPoint x: 123, endPoint y: 342, distance: 10.4
drag, startPoint x: 129, startPoint y: 335, endPoint x: 132, endPoint y: 354, distance: 19.8
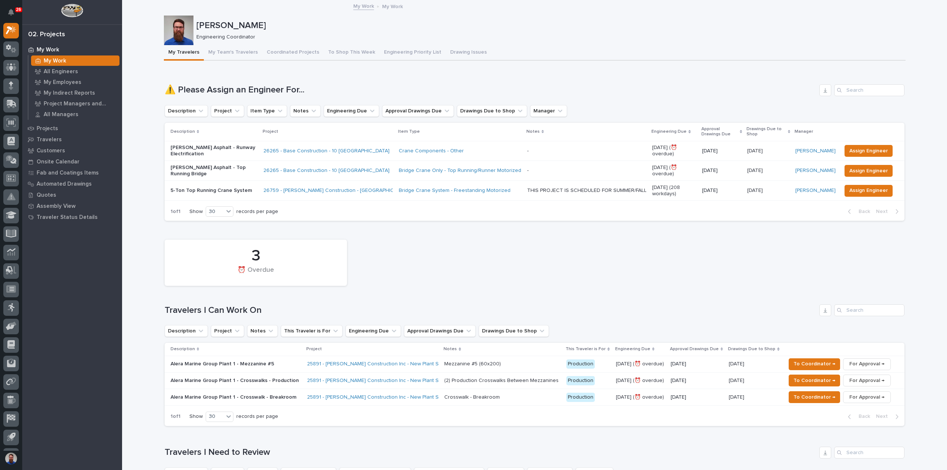
drag, startPoint x: 138, startPoint y: 357, endPoint x: 139, endPoint y: 378, distance: 21.1
drag, startPoint x: 140, startPoint y: 312, endPoint x: 142, endPoint y: 319, distance: 7.2
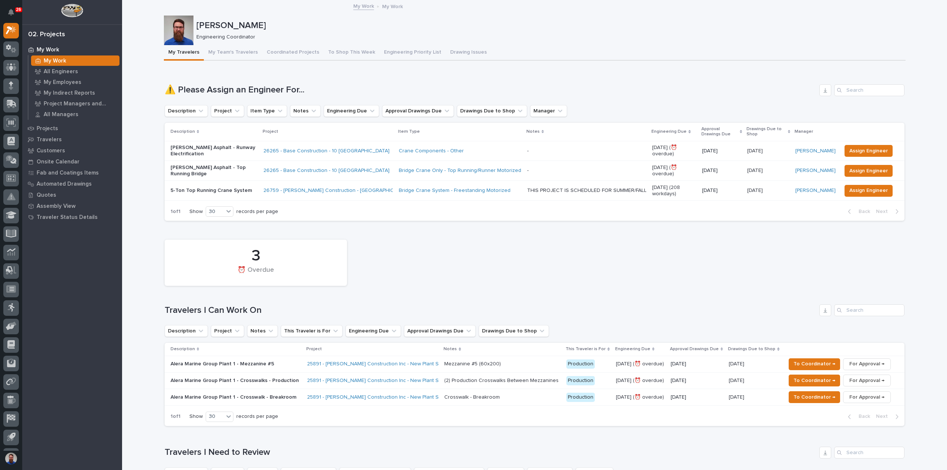
drag, startPoint x: 142, startPoint y: 319, endPoint x: 141, endPoint y: 323, distance: 4.2
drag, startPoint x: 175, startPoint y: 298, endPoint x: 238, endPoint y: 308, distance: 63.6
drag, startPoint x: 238, startPoint y: 308, endPoint x: 228, endPoint y: 298, distance: 14.1
drag, startPoint x: 228, startPoint y: 298, endPoint x: 263, endPoint y: 300, distance: 35.6
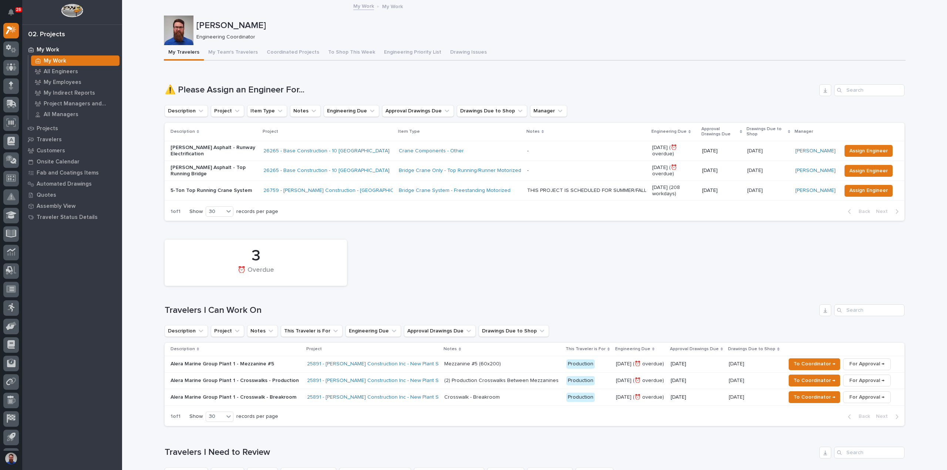
click at [261, 299] on div "3 ⏰ Overdue Travelers I Can Work On Description Project Notes This Traveler is …" at bounding box center [535, 331] width 740 height 190
drag, startPoint x: 248, startPoint y: 296, endPoint x: 244, endPoint y: 298, distance: 4.1
click at [241, 298] on div "3 ⏰ Overdue Travelers I Can Work On Description Project Notes This Traveler is …" at bounding box center [535, 331] width 740 height 190
drag, startPoint x: 243, startPoint y: 301, endPoint x: 237, endPoint y: 302, distance: 5.6
click at [237, 302] on div "3 ⏰ Overdue Travelers I Can Work On Description Project Notes This Traveler is …" at bounding box center [535, 331] width 740 height 190
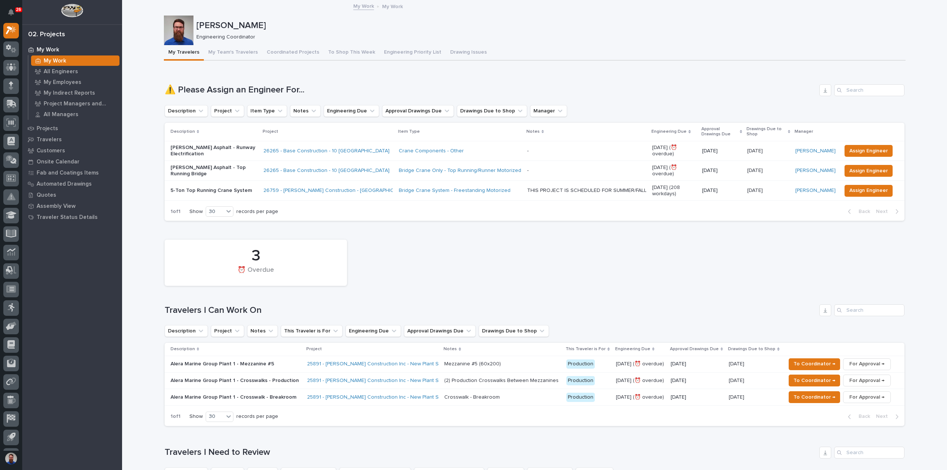
click at [213, 310] on h1 "Travelers I Can Work On" at bounding box center [491, 310] width 652 height 11
click at [246, 57] on button "My Team's Travelers" at bounding box center [233, 53] width 58 height 16
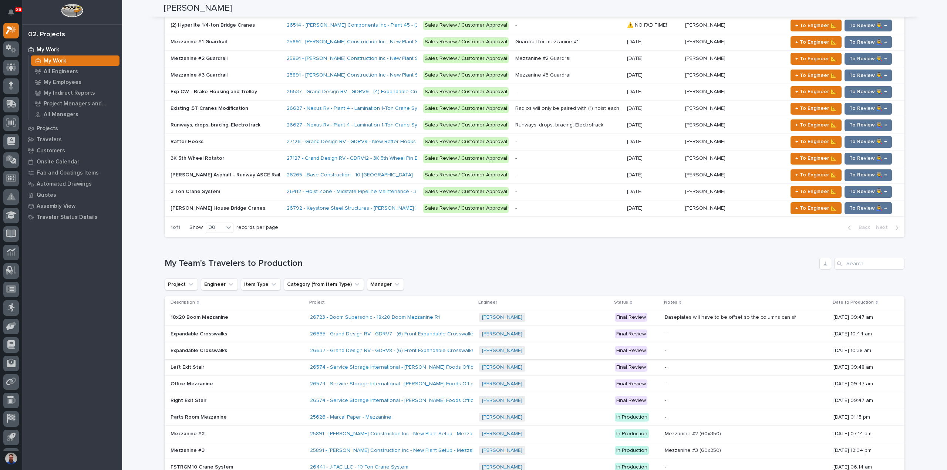
scroll to position [937, 0]
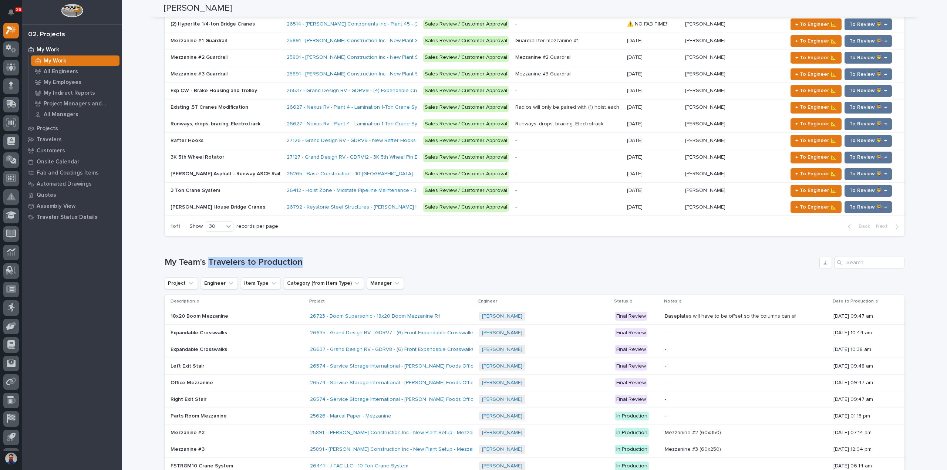
drag, startPoint x: 301, startPoint y: 254, endPoint x: 206, endPoint y: 256, distance: 95.5
click at [206, 257] on h1 "My Team's Travelers to Production" at bounding box center [491, 262] width 652 height 11
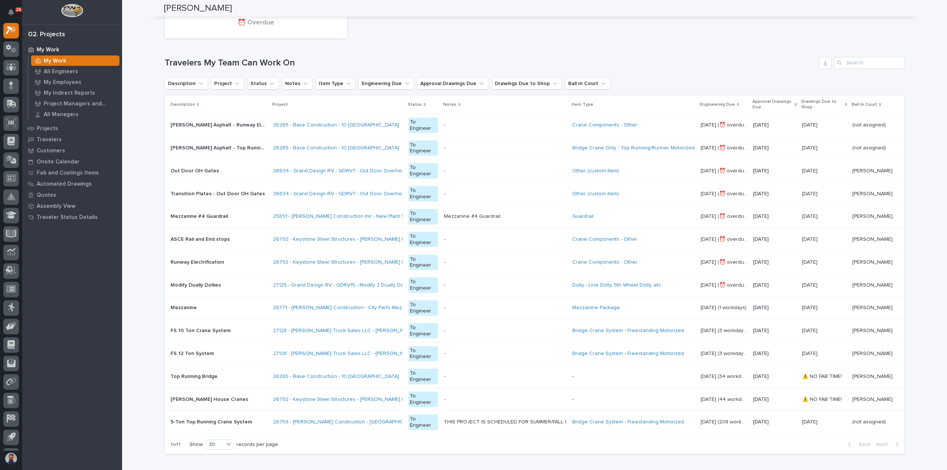
scroll to position [0, 0]
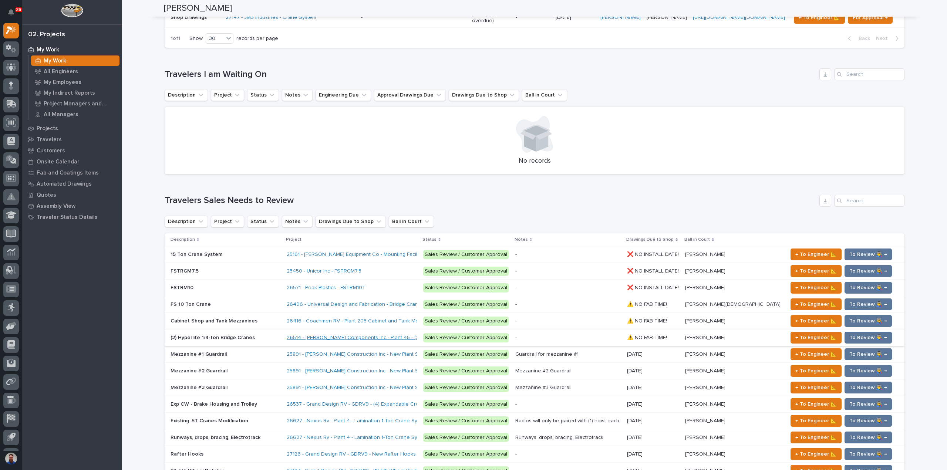
scroll to position [543, 0]
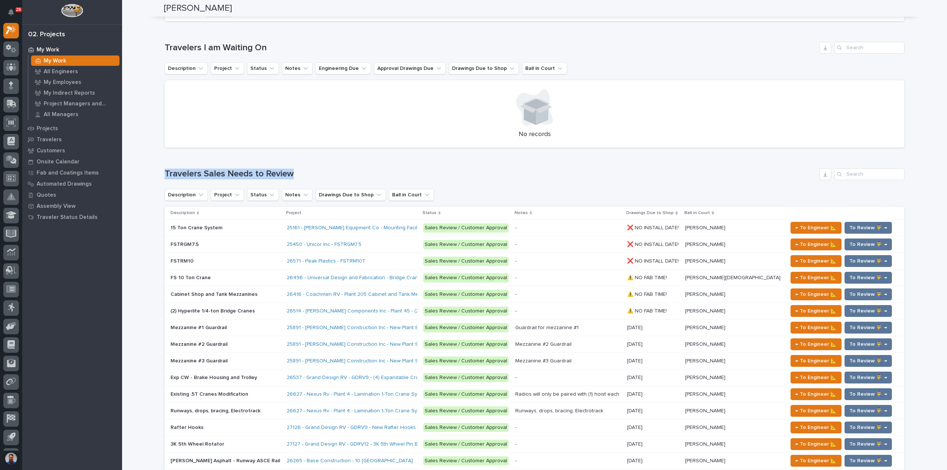
drag, startPoint x: 250, startPoint y: 175, endPoint x: 124, endPoint y: 176, distance: 126.2
click at [124, 176] on div "Loading... Saving… Loading... Saving… [PERSON_NAME] [PERSON_NAME] Engineering C…" at bounding box center [534, 249] width 825 height 1582
drag, startPoint x: 144, startPoint y: 173, endPoint x: 302, endPoint y: 171, distance: 158.0
click at [302, 171] on div "Loading... Saving… Loading... Saving… Weston Hochstetler Weston Hochstetler Eng…" at bounding box center [534, 249] width 825 height 1582
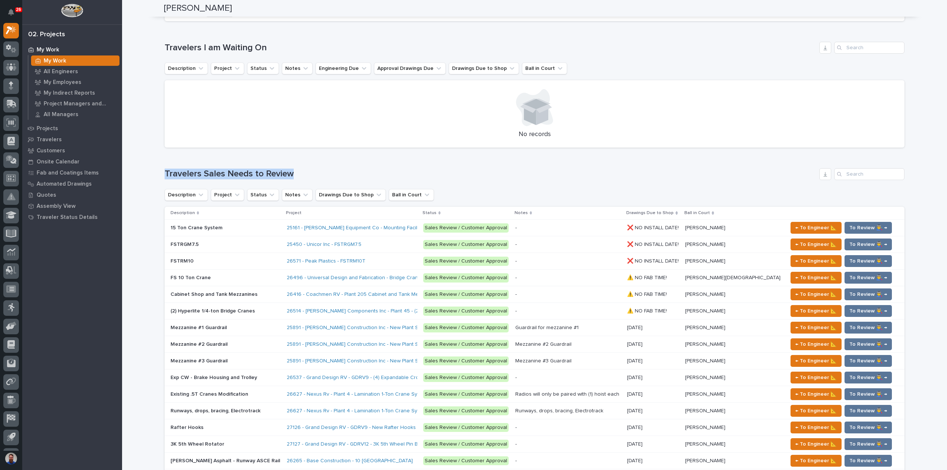
click at [302, 171] on div "Loading... Saving… Travelers Sales Needs to Review Description Project Status N…" at bounding box center [535, 341] width 740 height 375
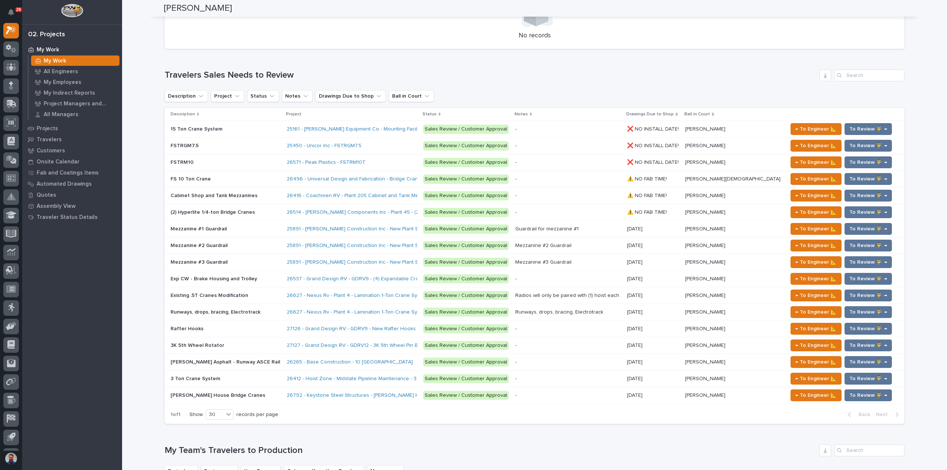
click at [145, 335] on div "Loading... Saving… Loading... Saving… Weston Hochstetler Weston Hochstetler Eng…" at bounding box center [534, 150] width 825 height 1582
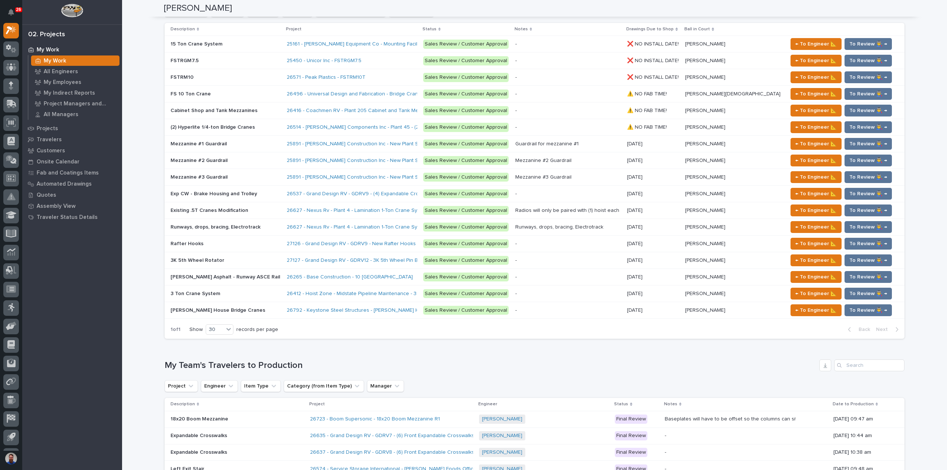
scroll to position [839, 0]
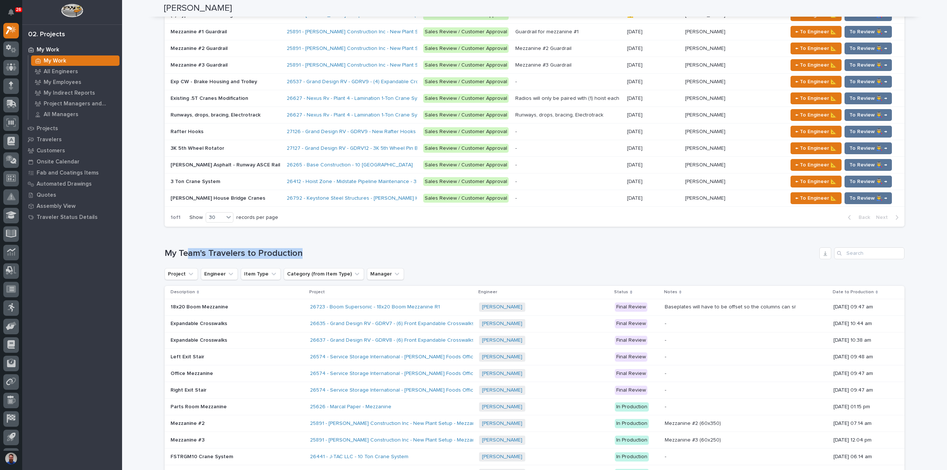
drag, startPoint x: 314, startPoint y: 248, endPoint x: 182, endPoint y: 258, distance: 132.5
click at [182, 258] on div "Loading... Saving… My Team's Travelers to Production Project Engineer Item Type…" at bounding box center [535, 445] width 740 height 425
click at [167, 258] on h1 "My Team's Travelers to Production" at bounding box center [491, 253] width 652 height 11
drag, startPoint x: 143, startPoint y: 254, endPoint x: 309, endPoint y: 251, distance: 165.8
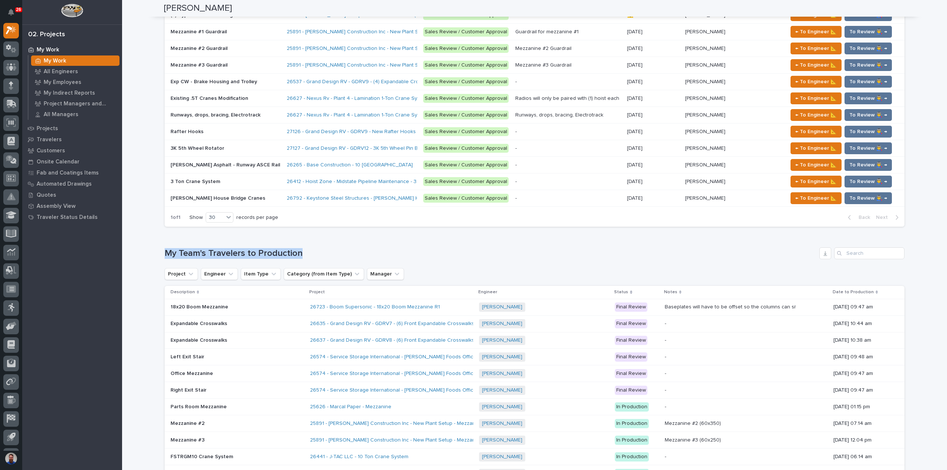
click at [309, 251] on div "My Team's Travelers to Production" at bounding box center [535, 254] width 740 height 12
drag, startPoint x: 200, startPoint y: 249, endPoint x: 144, endPoint y: 250, distance: 55.9
drag, startPoint x: 153, startPoint y: 252, endPoint x: 325, endPoint y: 251, distance: 172.1
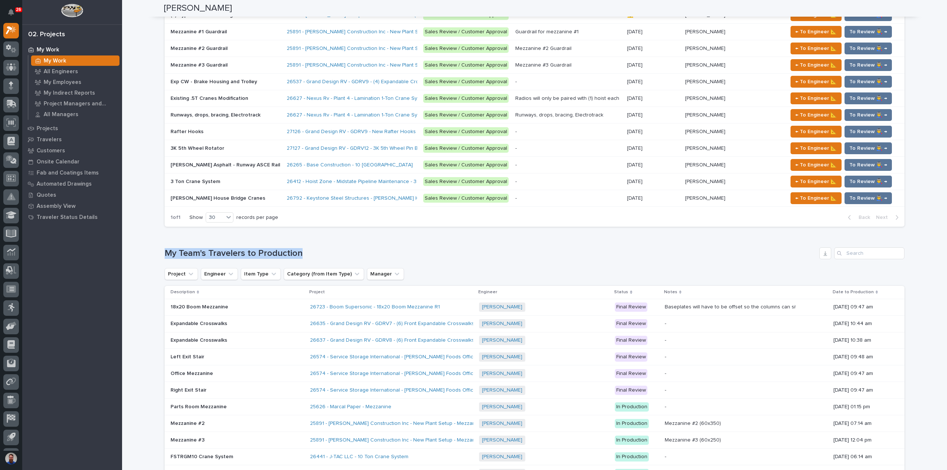
click at [325, 251] on div "My Team's Travelers to Production" at bounding box center [535, 254] width 740 height 12
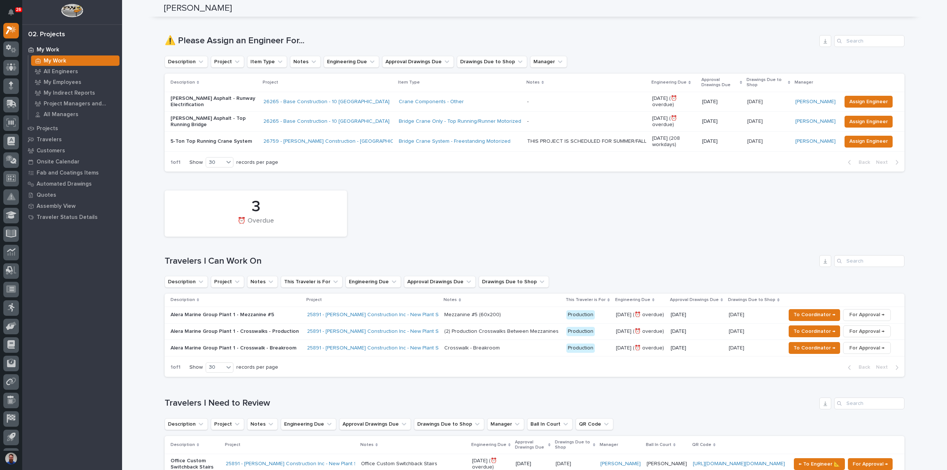
scroll to position [0, 0]
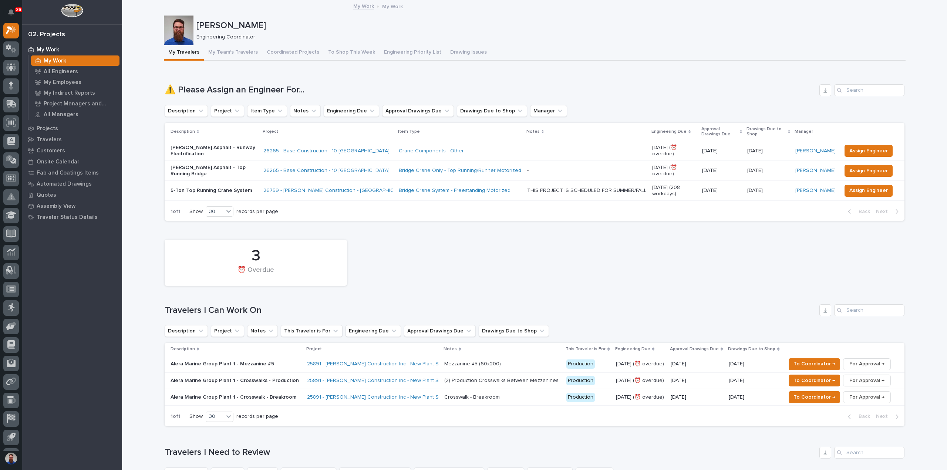
drag, startPoint x: 158, startPoint y: 303, endPoint x: 253, endPoint y: 311, distance: 95.1
click at [253, 311] on h1 "Travelers I Can Work On" at bounding box center [491, 310] width 652 height 11
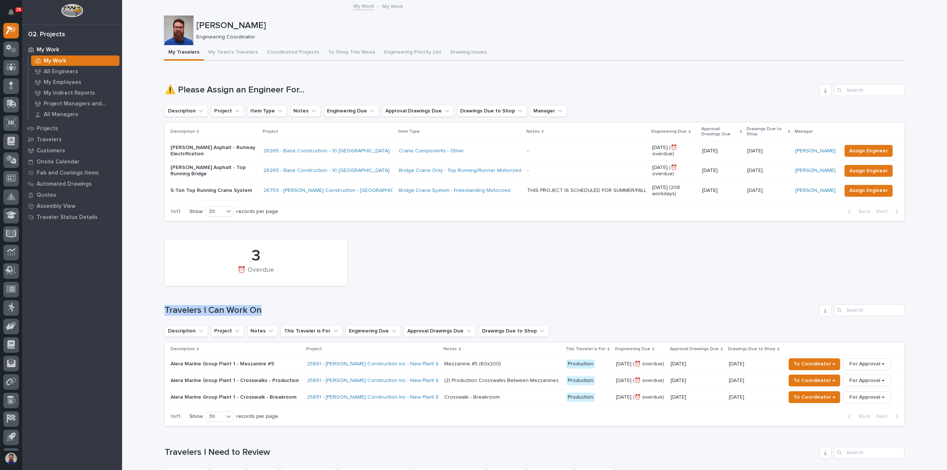
drag, startPoint x: 235, startPoint y: 308, endPoint x: 145, endPoint y: 309, distance: 90.7
click at [273, 308] on h1 "Travelers I Can Work On" at bounding box center [491, 310] width 652 height 11
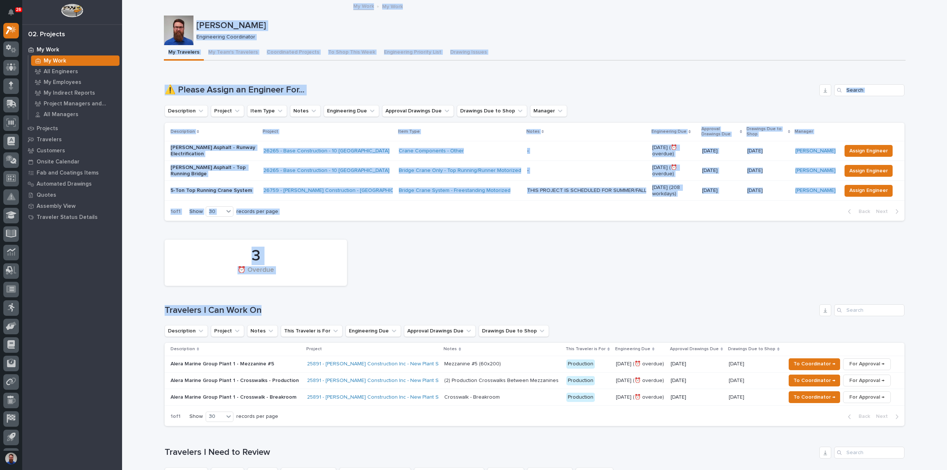
drag, startPoint x: 264, startPoint y: 306, endPoint x: 117, endPoint y: 301, distance: 147.8
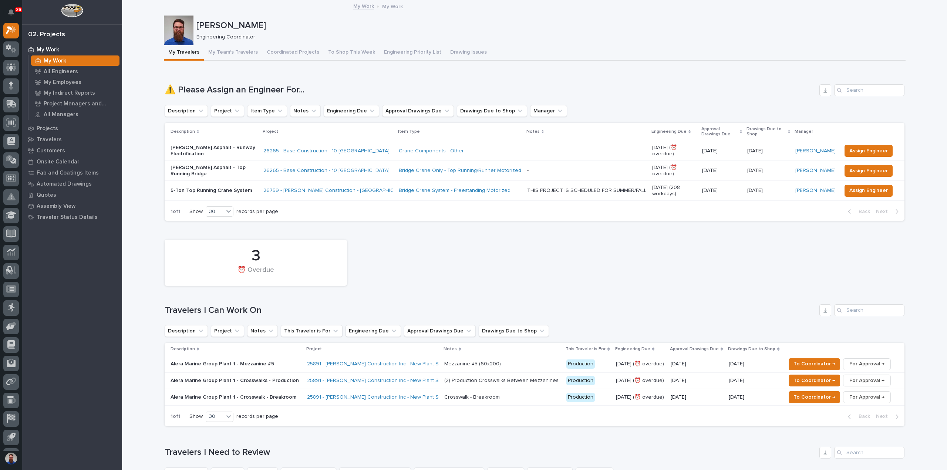
scroll to position [148, 0]
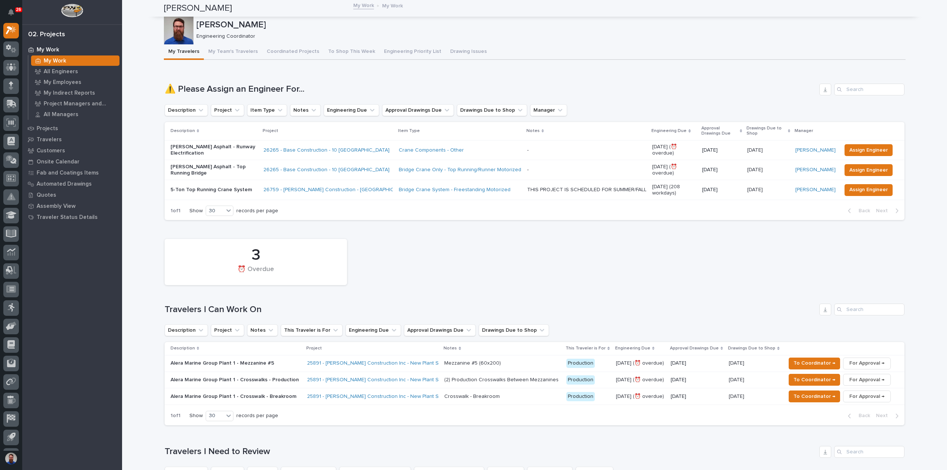
scroll to position [0, 0]
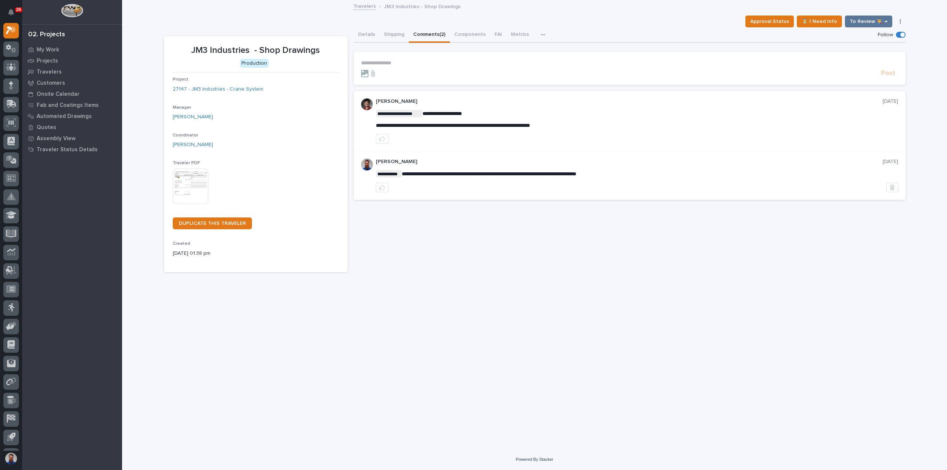
click at [384, 66] on form "**********" at bounding box center [629, 69] width 537 height 18
click at [386, 61] on p "**********" at bounding box center [629, 63] width 537 height 6
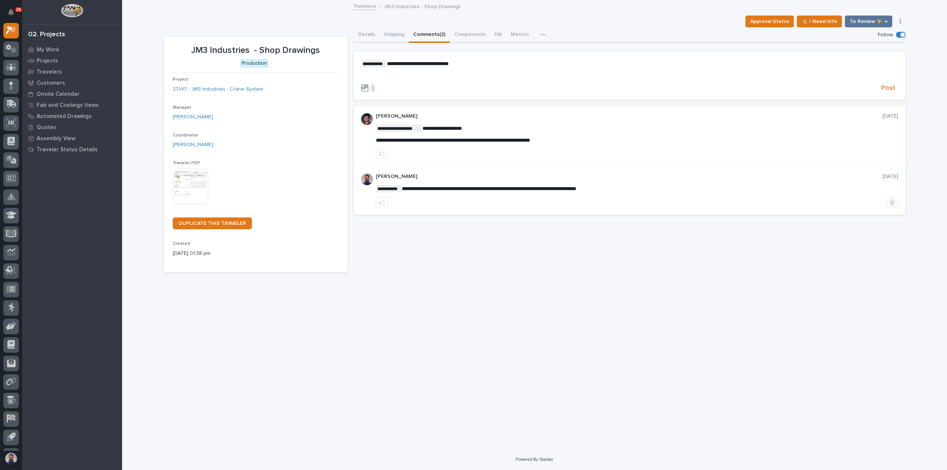
click at [389, 74] on p "﻿" at bounding box center [629, 76] width 537 height 6
click at [894, 87] on span "Post" at bounding box center [889, 88] width 14 height 9
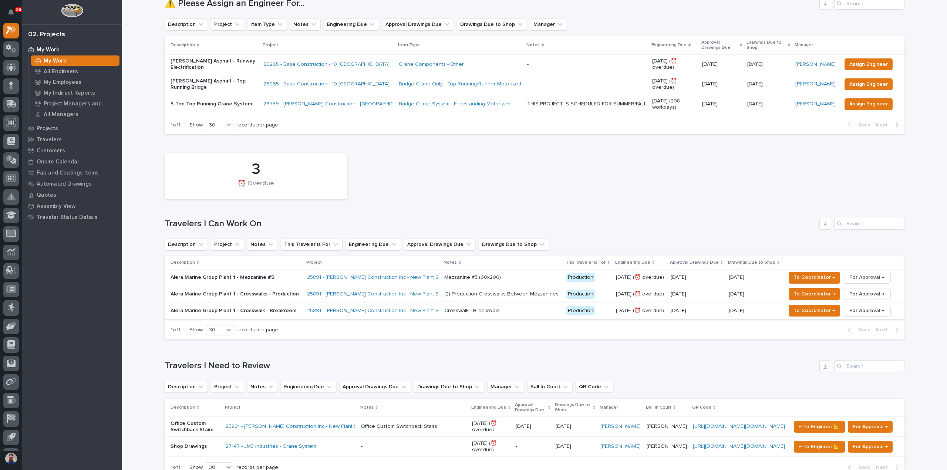
scroll to position [246, 0]
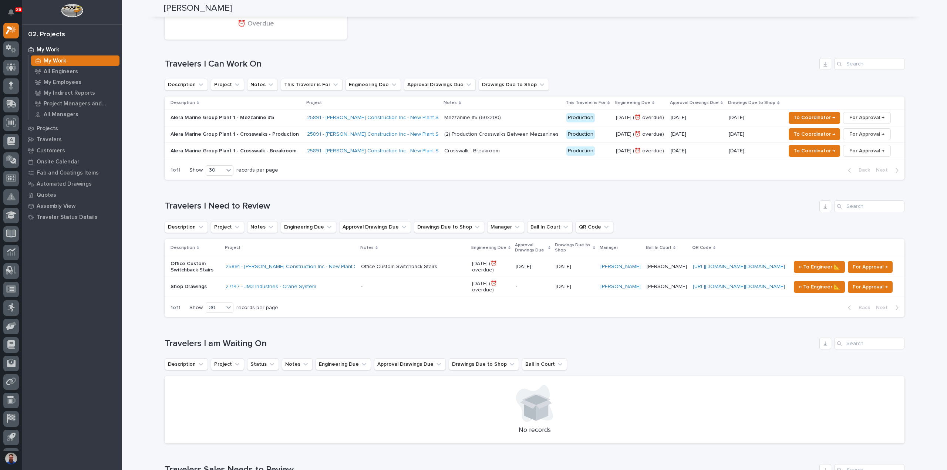
click at [187, 290] on p "Shop Drawings" at bounding box center [195, 287] width 49 height 6
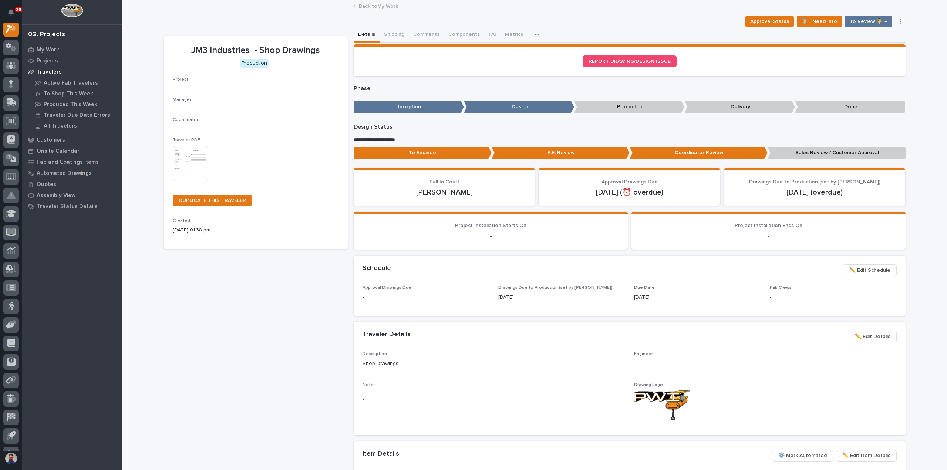
scroll to position [19, 0]
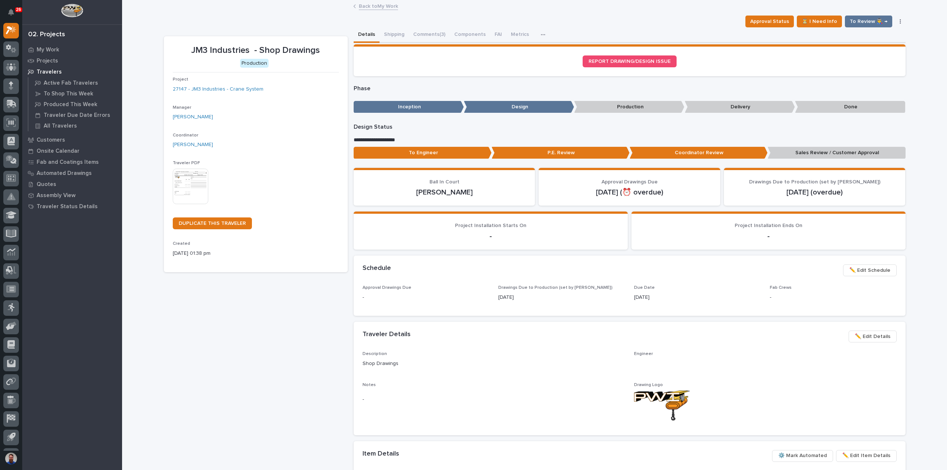
click at [379, 150] on p "To Engineer" at bounding box center [423, 153] width 138 height 12
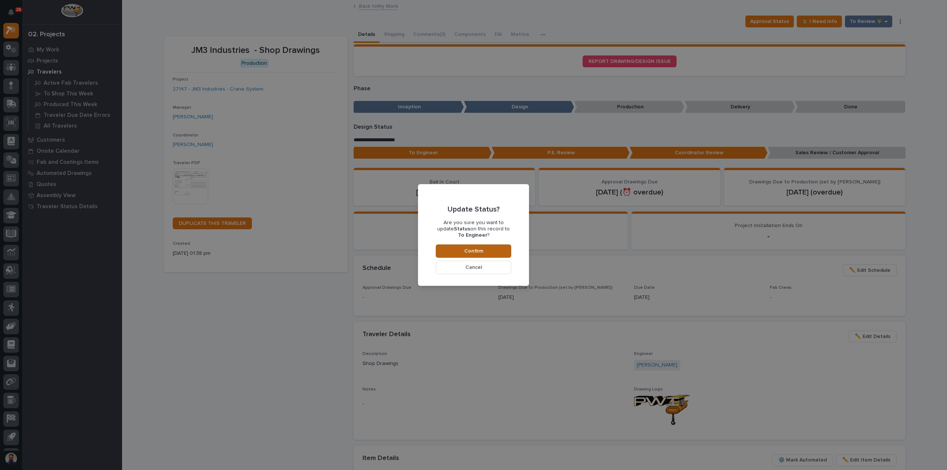
click at [449, 250] on button "Confirm" at bounding box center [473, 251] width 75 height 13
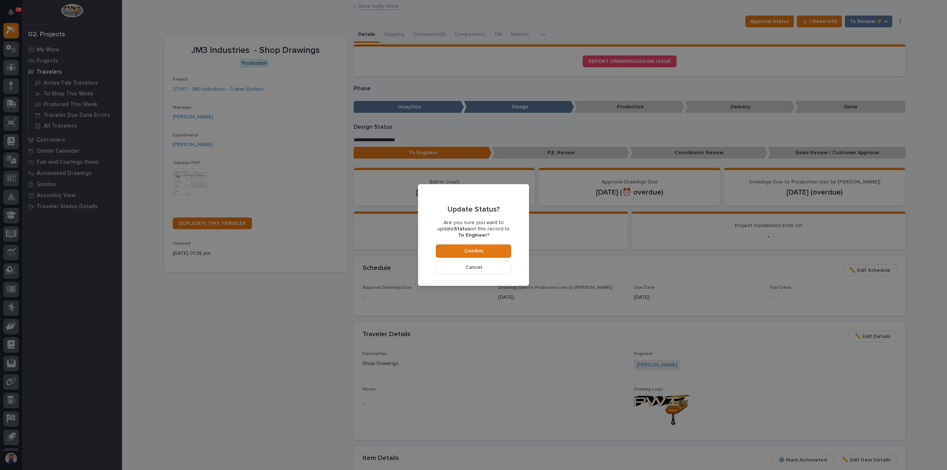
scroll to position [44, 0]
